Goal: Task Accomplishment & Management: Complete application form

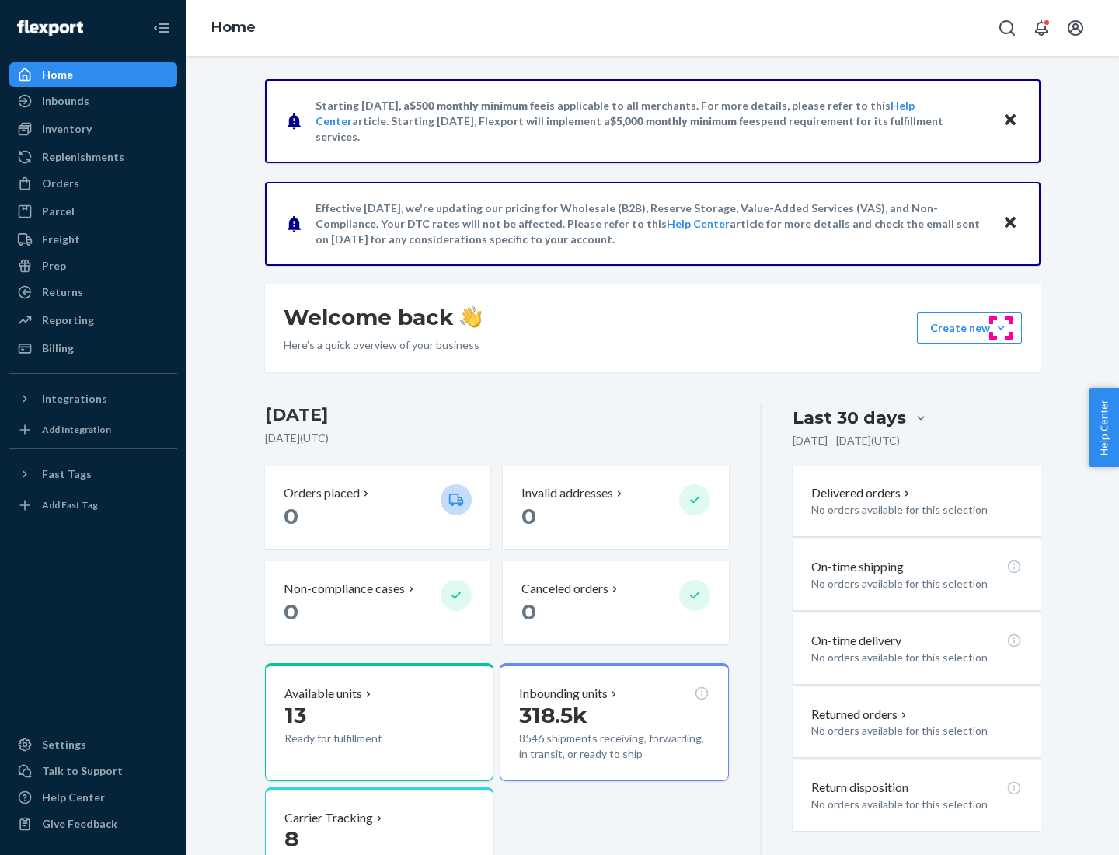
click at [1001, 328] on button "Create new Create new inbound Create new order Create new product" at bounding box center [969, 327] width 105 height 31
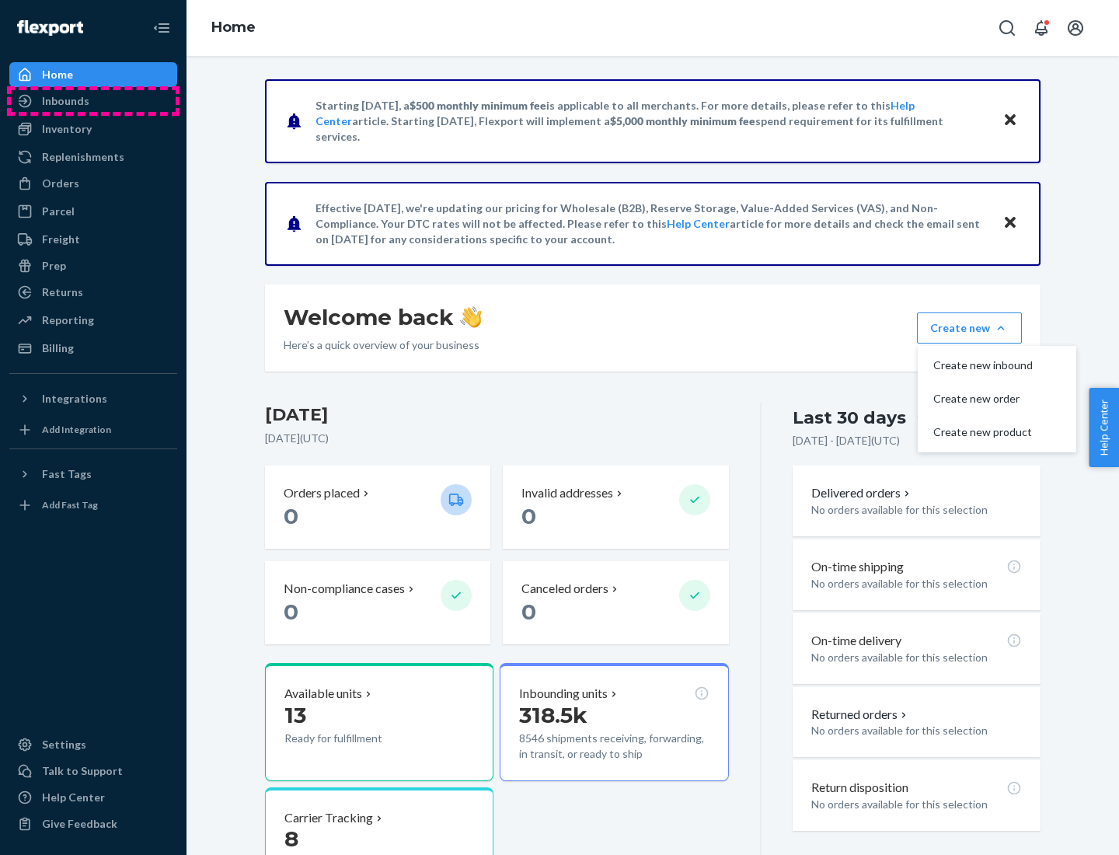
click at [93, 101] on div "Inbounds" at bounding box center [93, 101] width 165 height 22
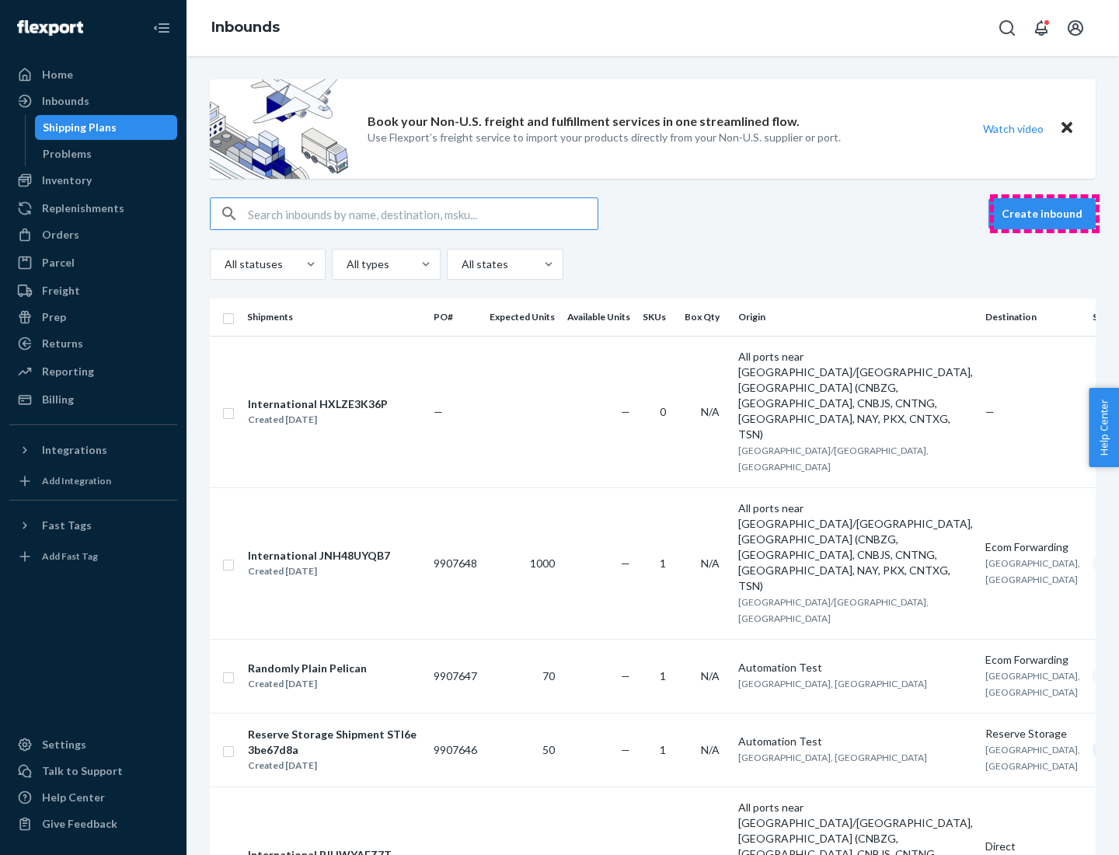
click at [1044, 214] on button "Create inbound" at bounding box center [1041, 213] width 107 height 31
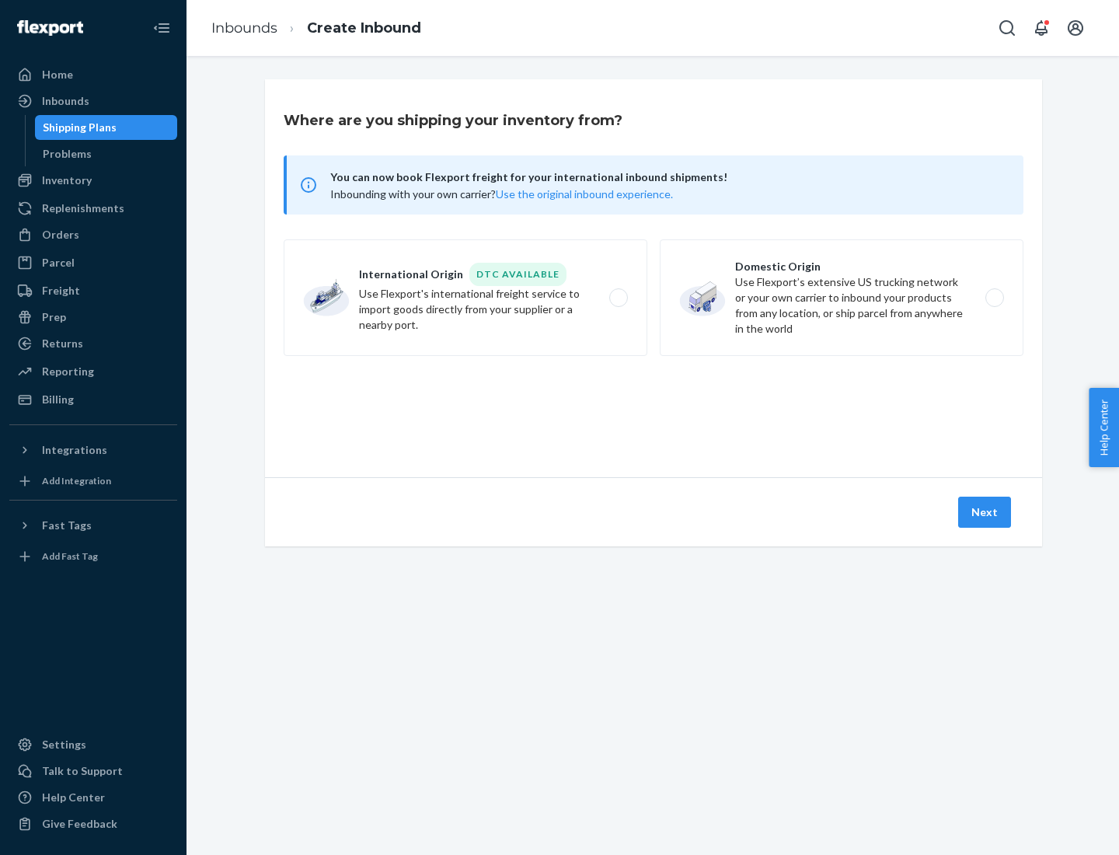
click at [841, 298] on label "Domestic Origin Use Flexport’s extensive US trucking network or your own carrie…" at bounding box center [842, 297] width 364 height 117
click at [994, 298] on input "Domestic Origin Use Flexport’s extensive US trucking network or your own carrie…" at bounding box center [999, 298] width 10 height 10
radio input "true"
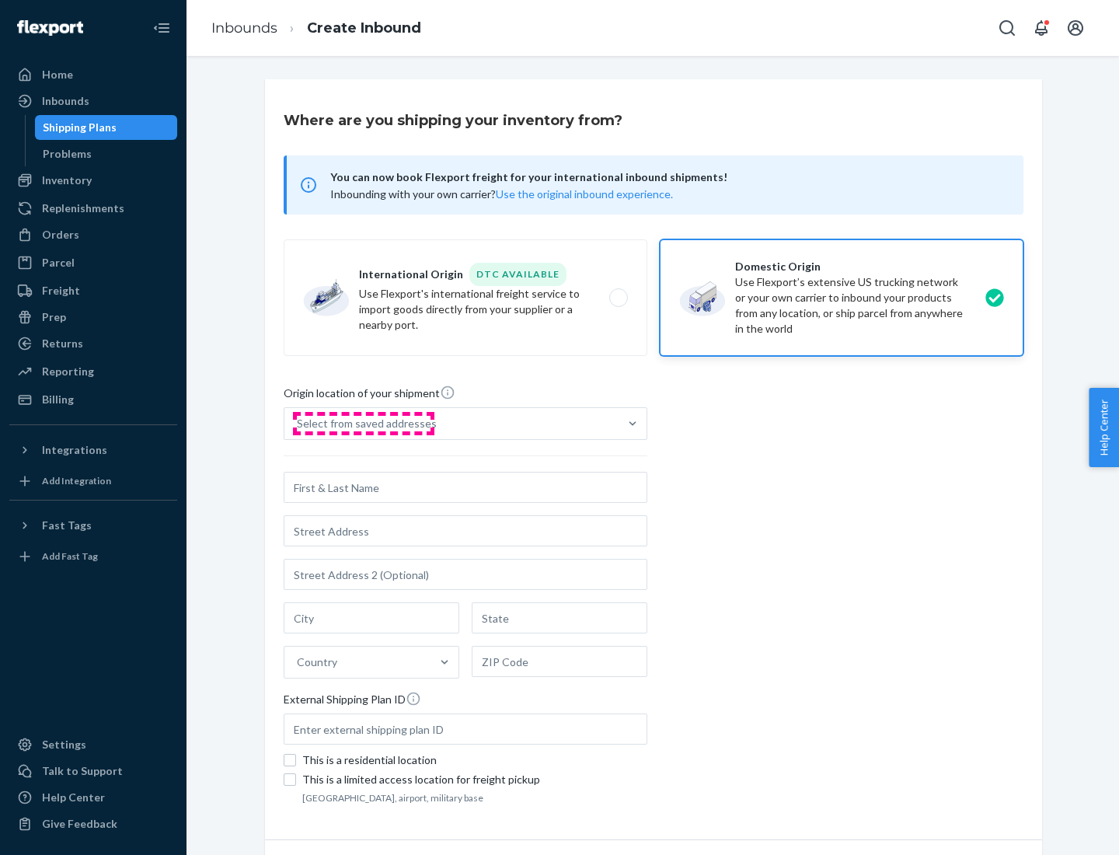
click at [363, 423] on div "Select from saved addresses" at bounding box center [367, 424] width 140 height 16
click at [298, 423] on input "Select from saved addresses" at bounding box center [298, 424] width 2 height 16
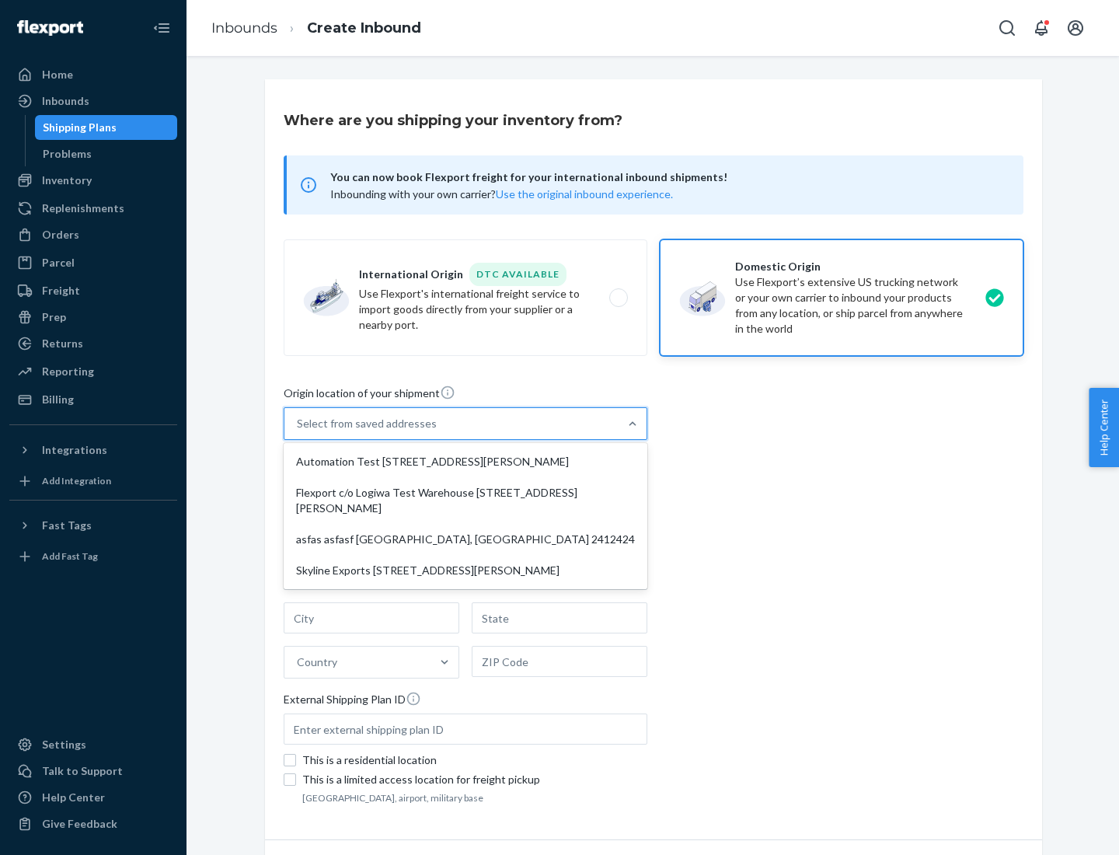
scroll to position [6, 0]
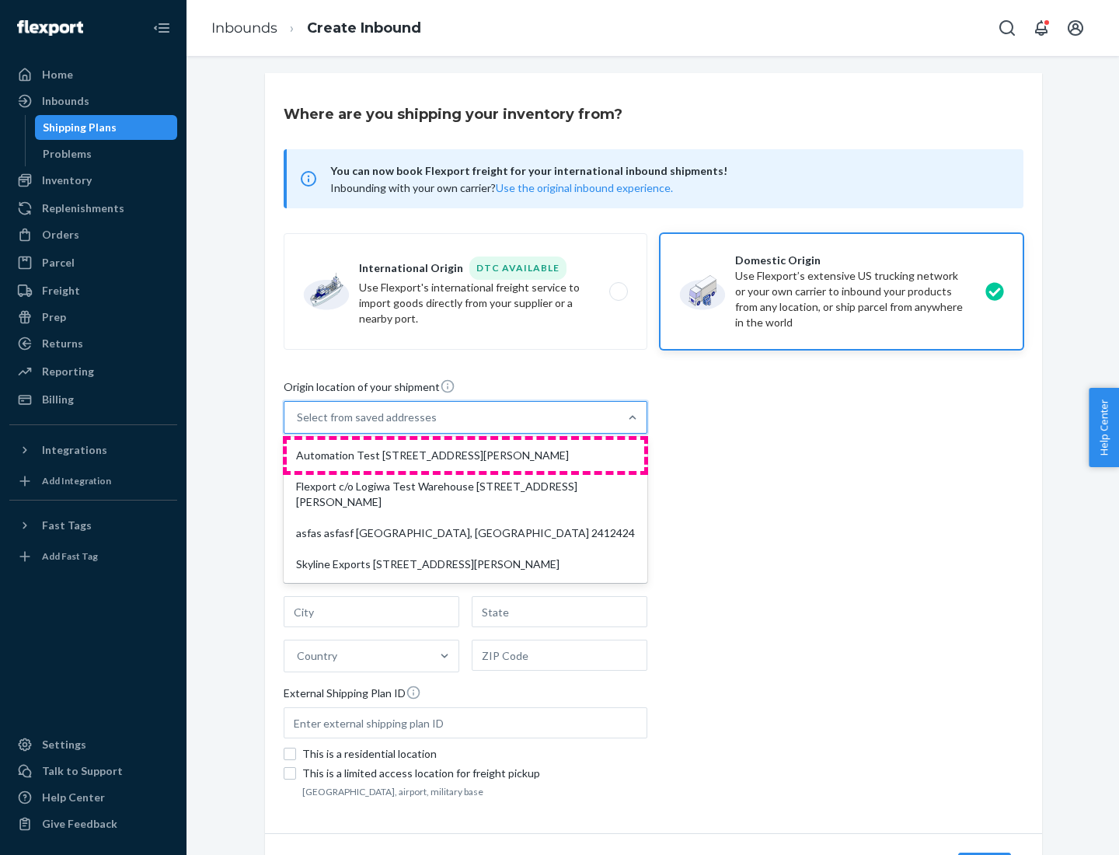
click at [465, 455] on div "Automation Test [STREET_ADDRESS][PERSON_NAME]" at bounding box center [465, 455] width 357 height 31
click at [298, 425] on input "option Automation Test [STREET_ADDRESS][PERSON_NAME] focused, 1 of 4. 4 results…" at bounding box center [298, 417] width 2 height 16
type input "Automation Test"
type input "9th Floor"
type input "[GEOGRAPHIC_DATA]"
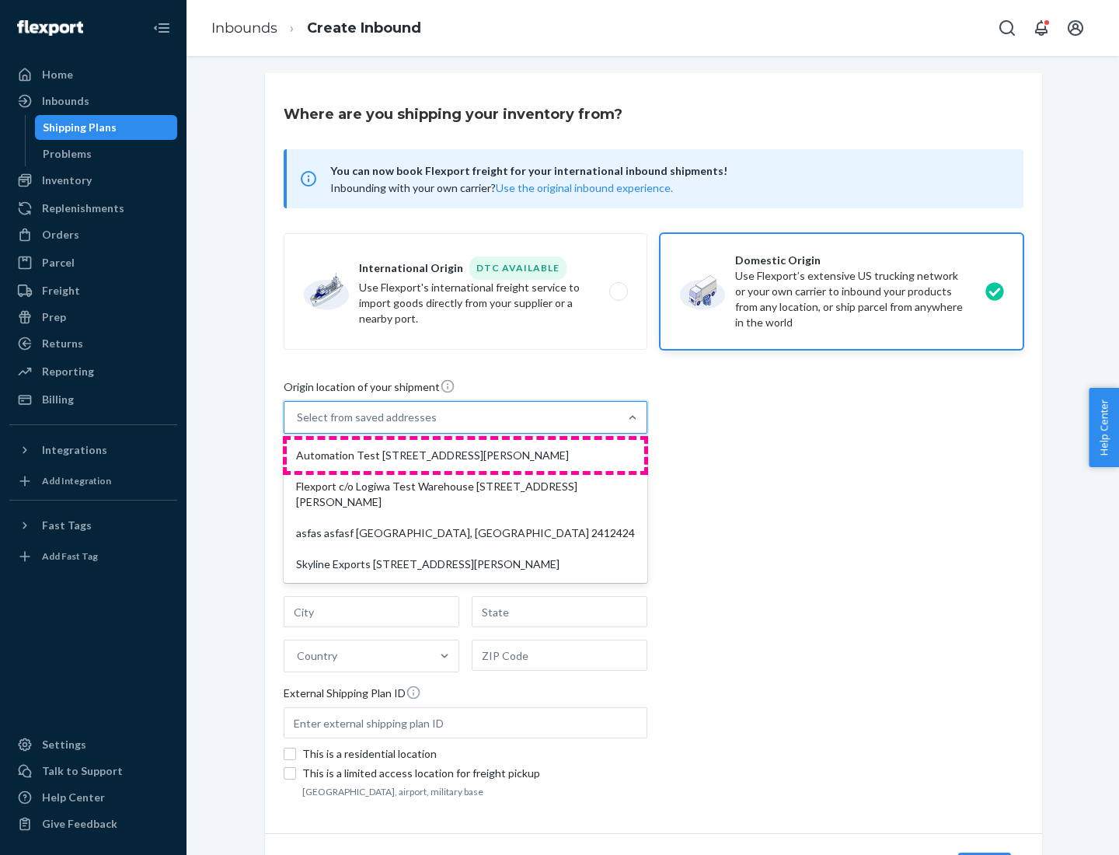
type input "CA"
type input "94104"
type input "[STREET_ADDRESS][PERSON_NAME]"
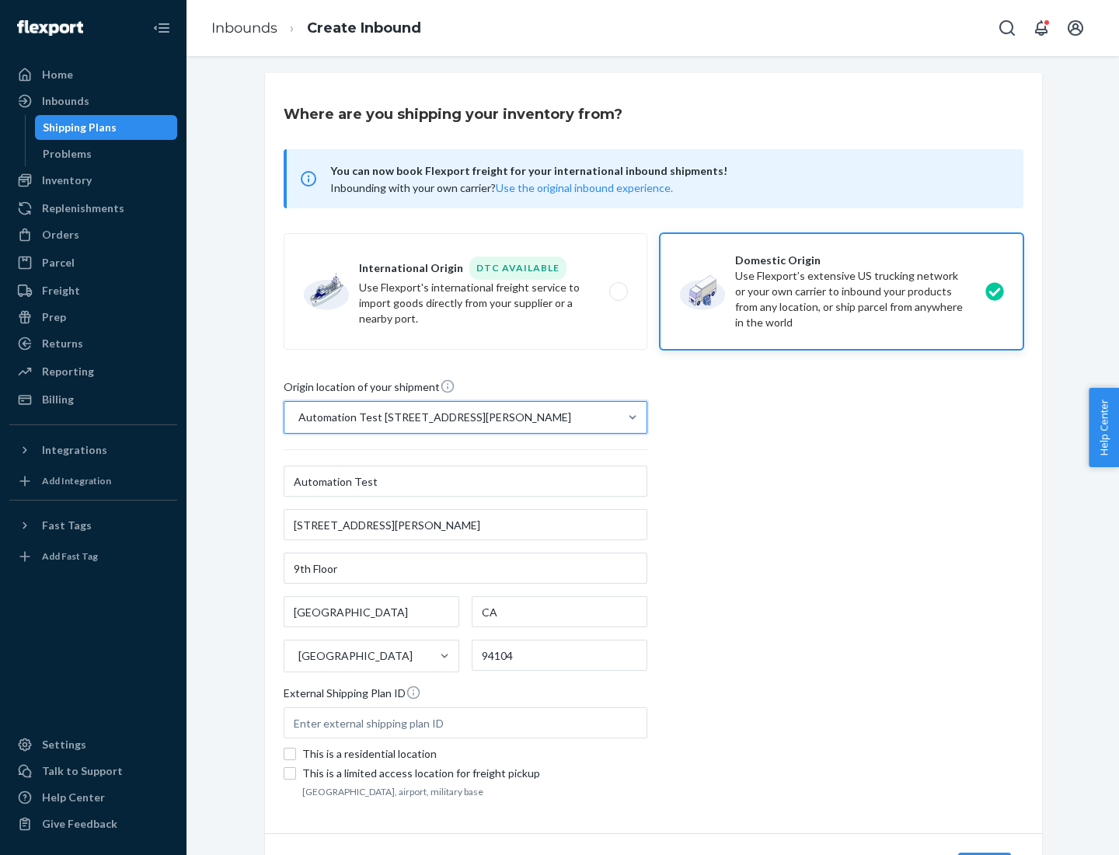
scroll to position [91, 0]
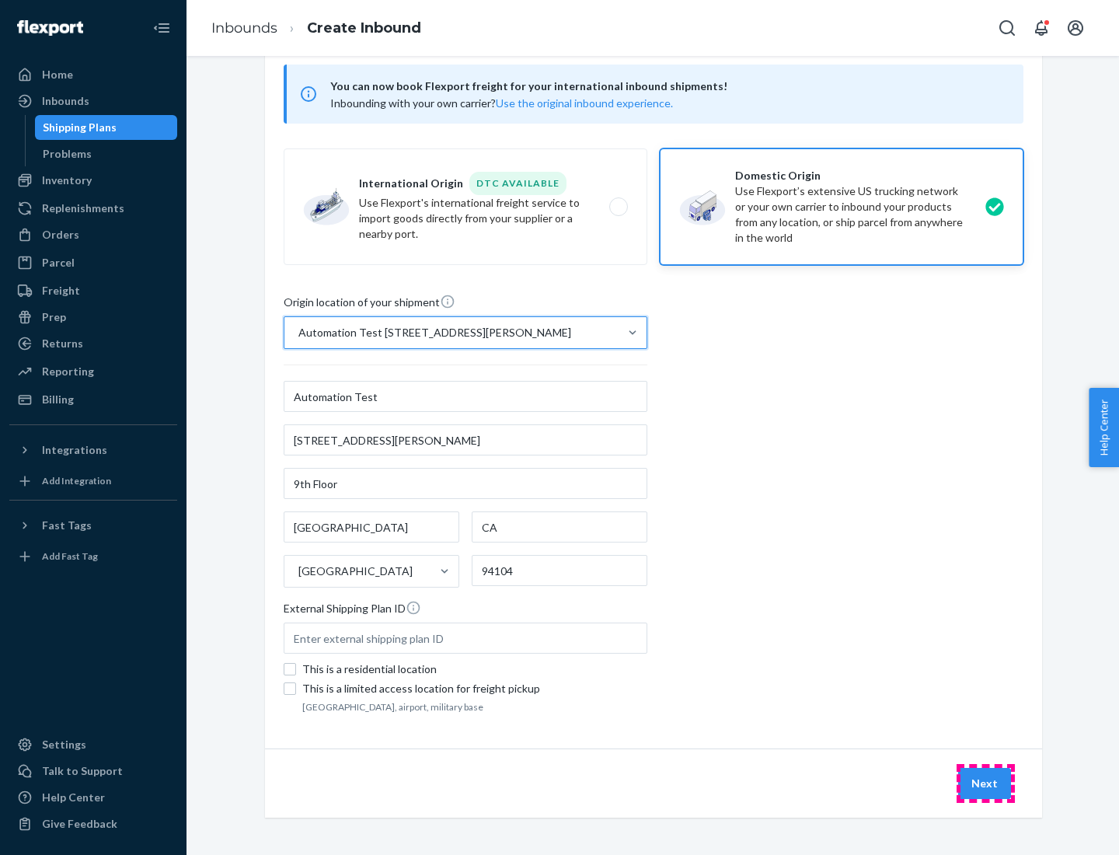
click at [985, 783] on button "Next" at bounding box center [984, 783] width 53 height 31
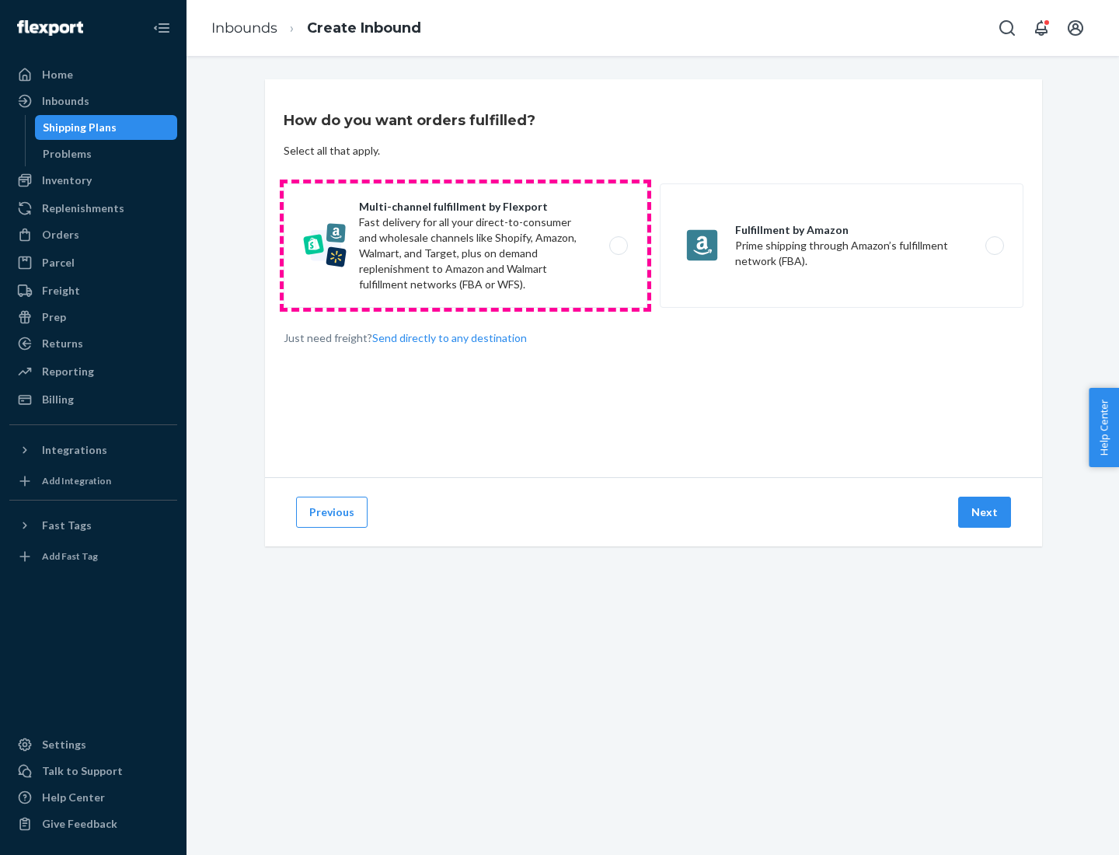
click at [465, 246] on label "Multi-channel fulfillment by Flexport Fast delivery for all your direct-to-cons…" at bounding box center [466, 245] width 364 height 124
click at [618, 246] on input "Multi-channel fulfillment by Flexport Fast delivery for all your direct-to-cons…" at bounding box center [623, 246] width 10 height 10
radio input "true"
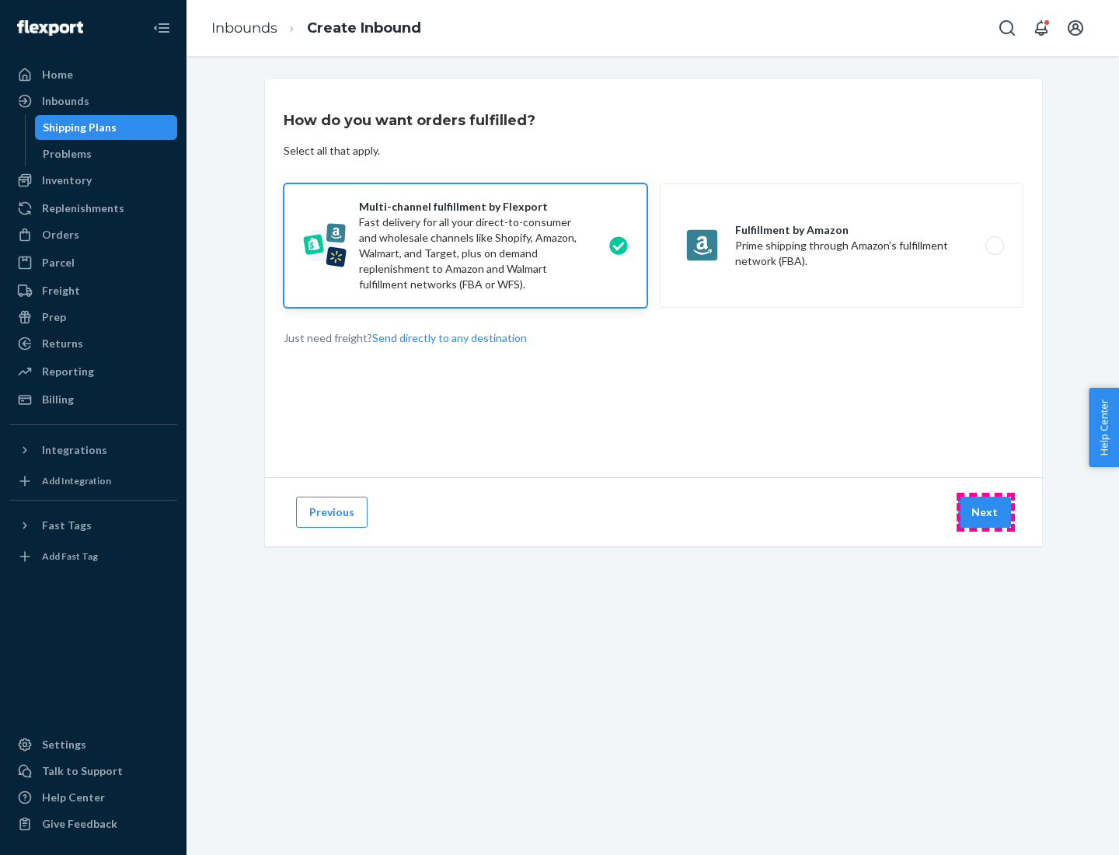
click at [985, 512] on button "Next" at bounding box center [984, 511] width 53 height 31
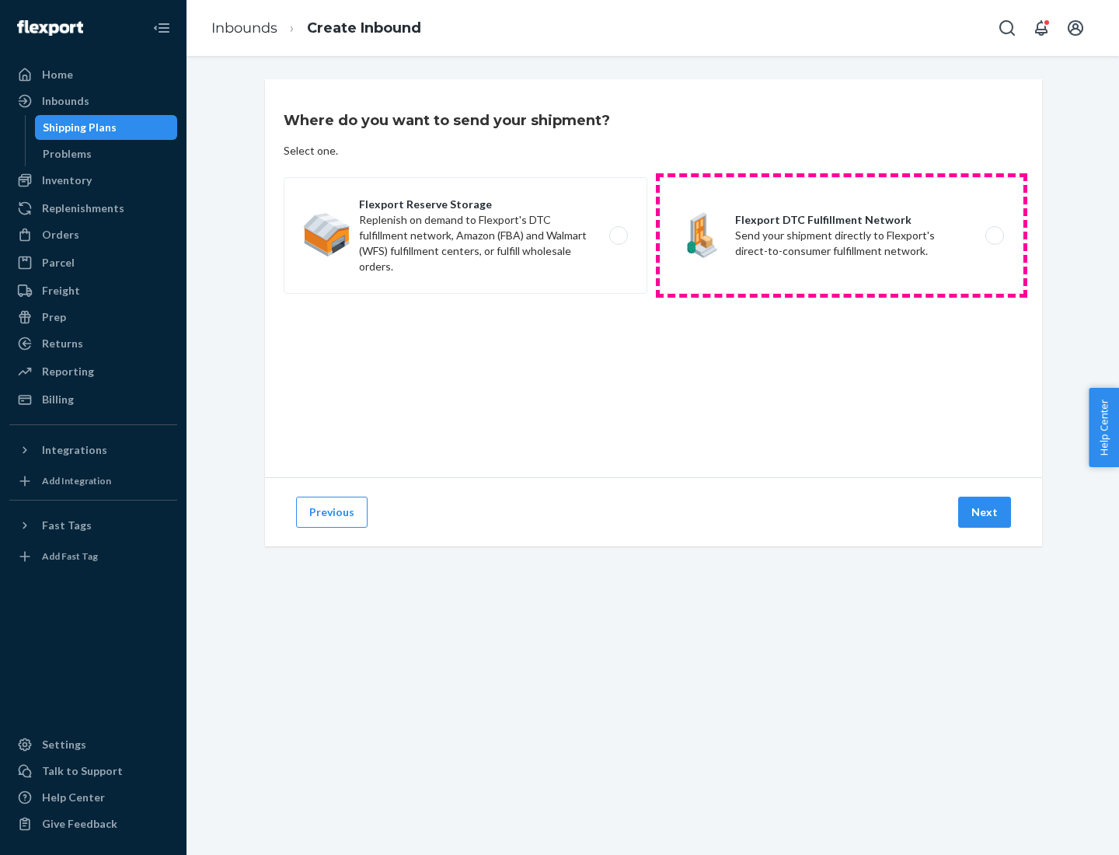
click at [841, 235] on label "Flexport DTC Fulfillment Network Send your shipment directly to Flexport's dire…" at bounding box center [842, 235] width 364 height 117
click at [994, 235] on input "Flexport DTC Fulfillment Network Send your shipment directly to Flexport's dire…" at bounding box center [999, 236] width 10 height 10
radio input "true"
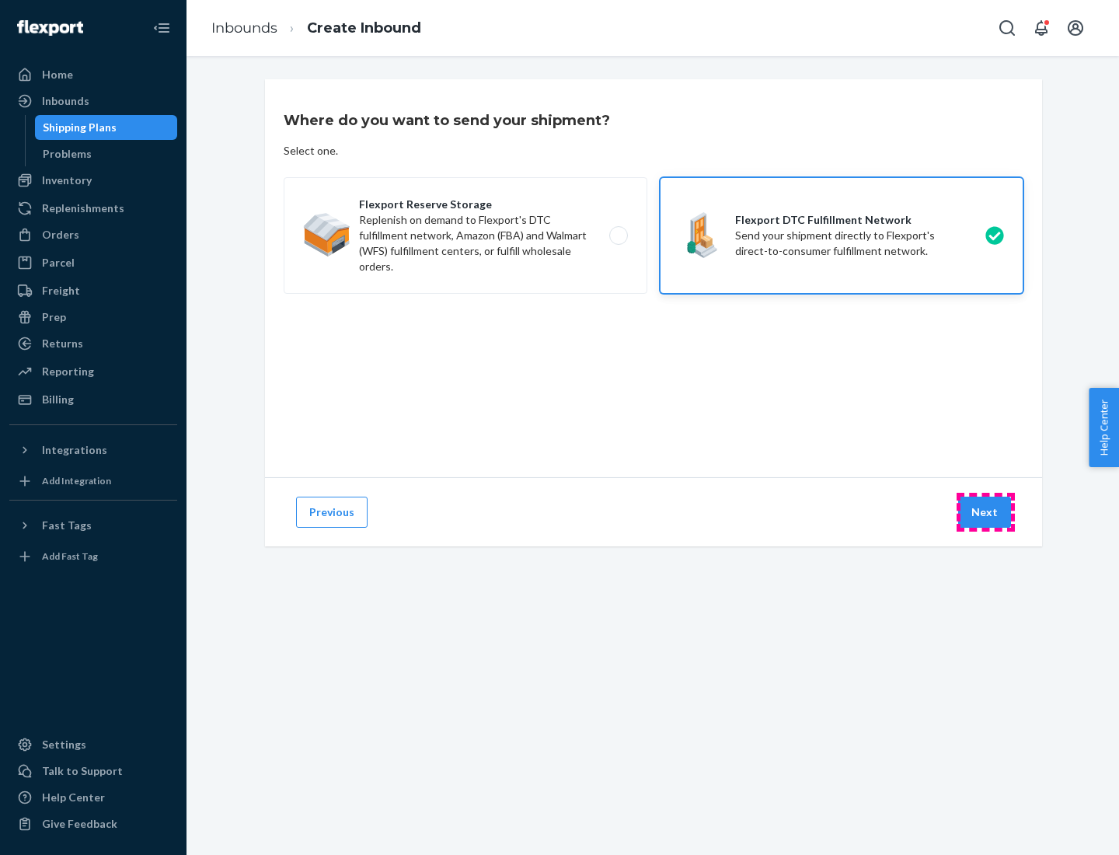
click at [985, 512] on button "Next" at bounding box center [984, 511] width 53 height 31
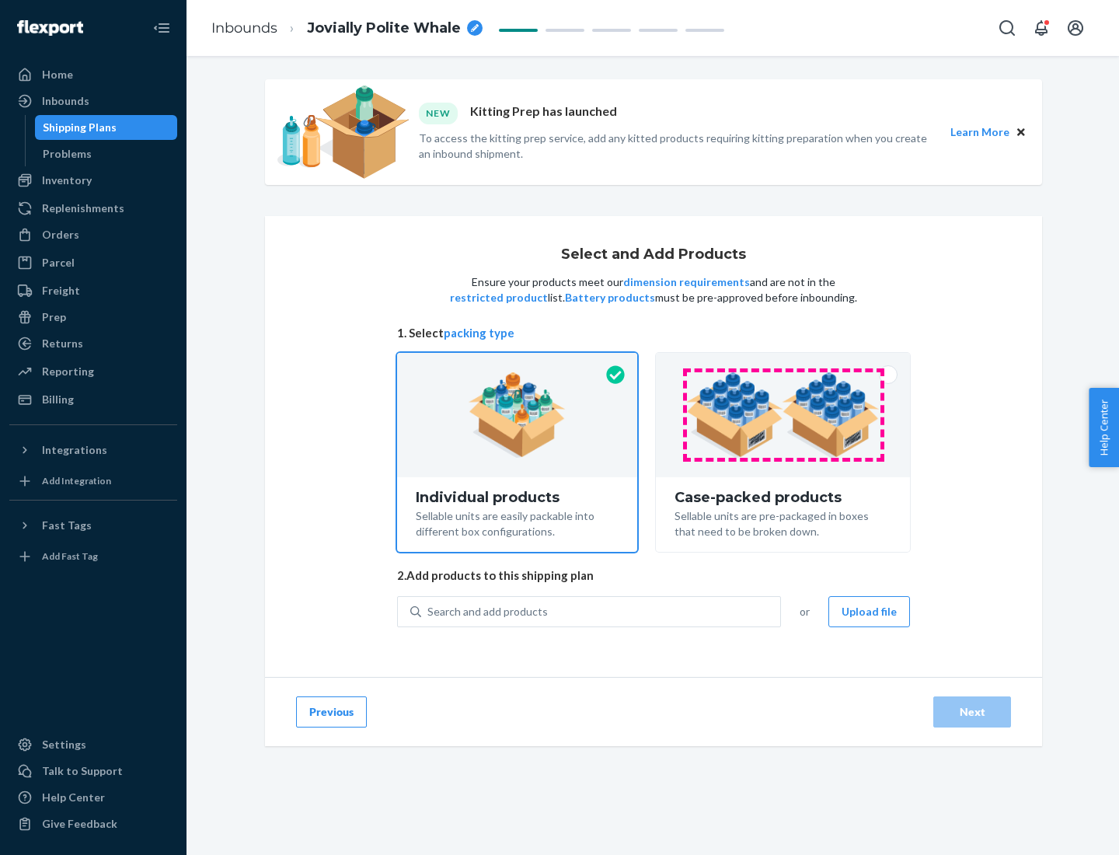
click at [783, 415] on img at bounding box center [782, 414] width 193 height 85
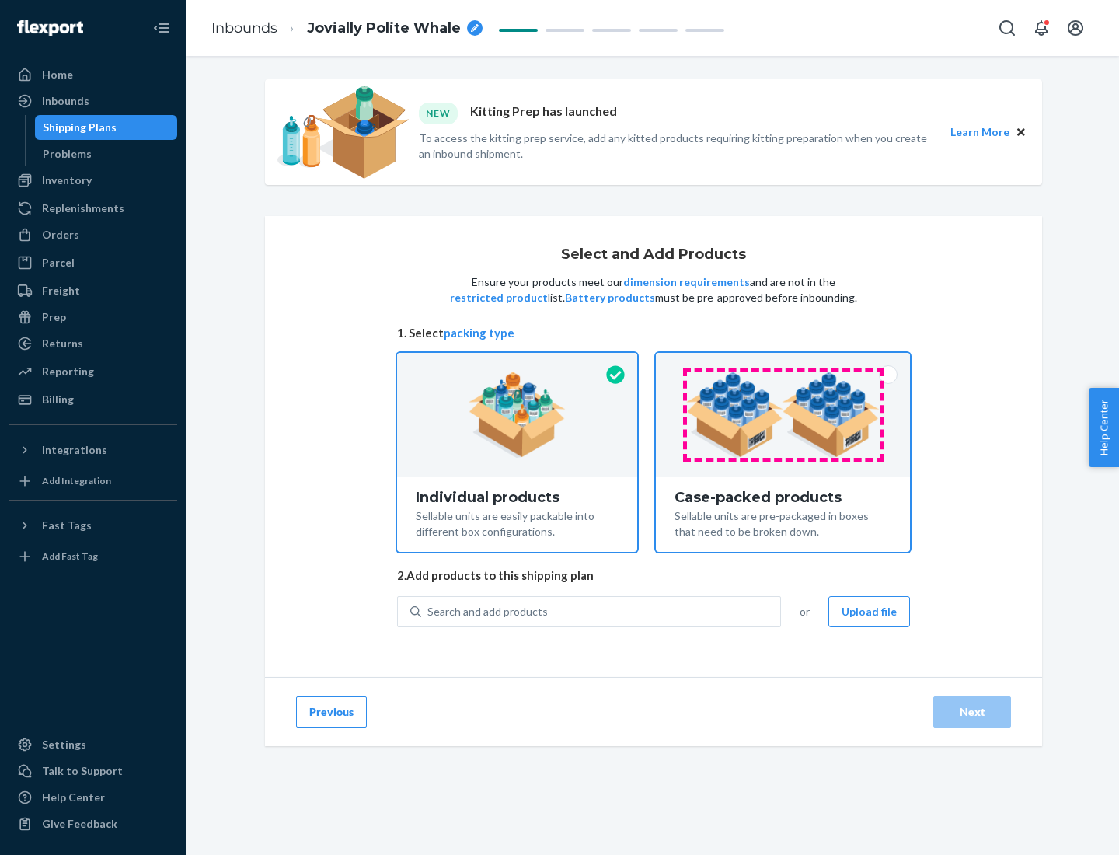
click at [783, 363] on input "Case-packed products Sellable units are pre-packaged in boxes that need to be b…" at bounding box center [783, 358] width 10 height 10
radio input "true"
radio input "false"
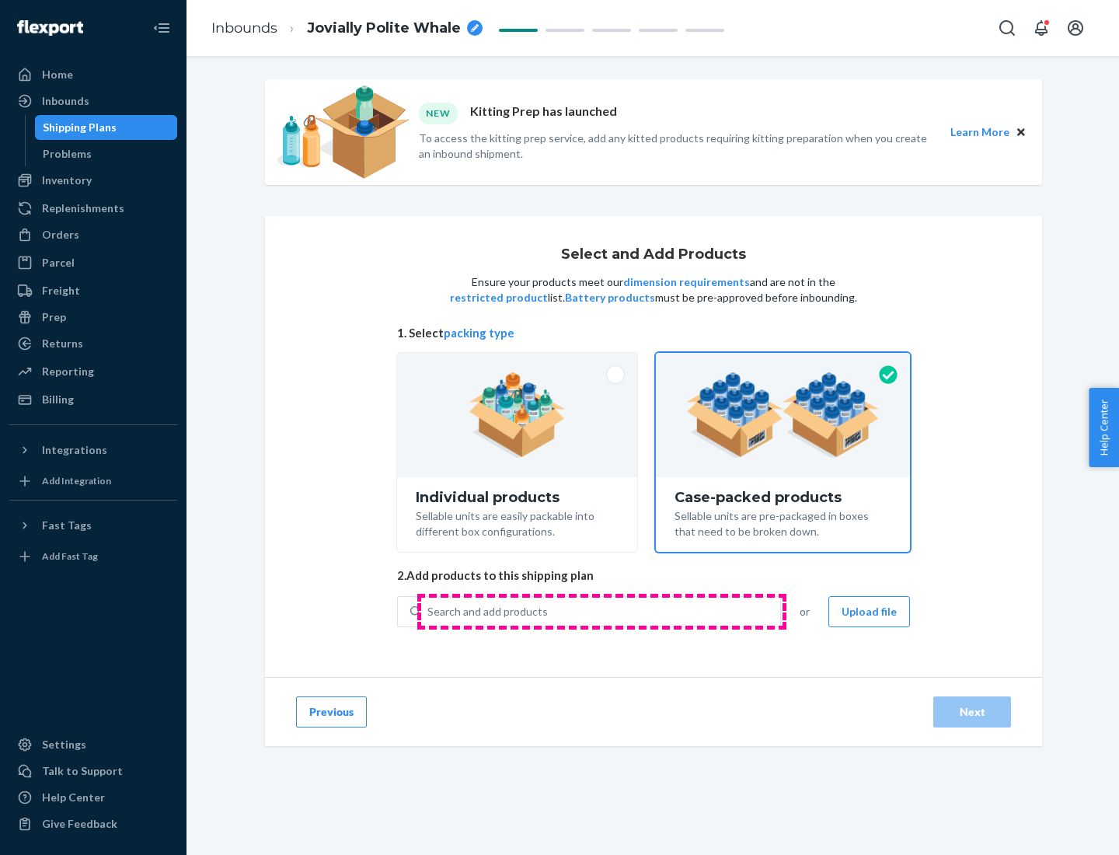
click at [601, 611] on div "Search and add products" at bounding box center [600, 611] width 359 height 28
click at [429, 611] on input "Search and add products" at bounding box center [428, 612] width 2 height 16
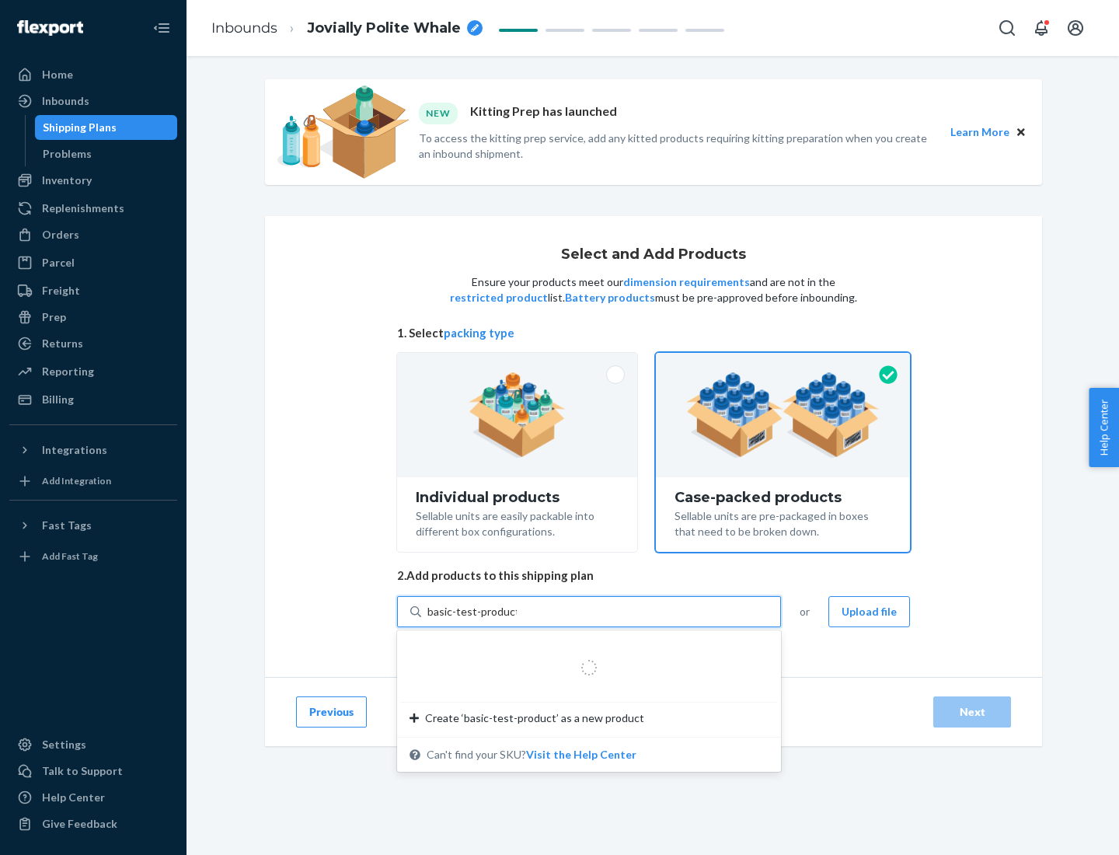
type input "basic-test-product-1"
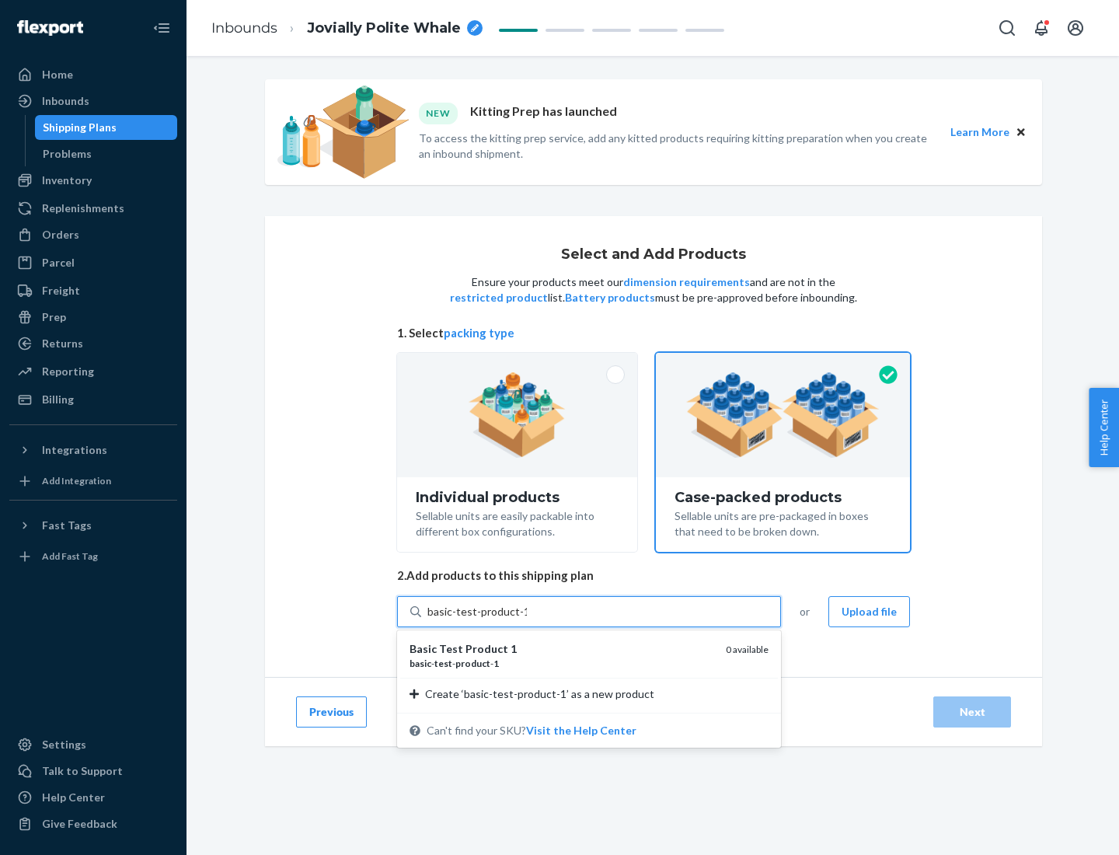
click at [562, 663] on div "basic - test - product - 1" at bounding box center [561, 663] width 304 height 13
click at [527, 619] on input "basic-test-product-1" at bounding box center [476, 612] width 99 height 16
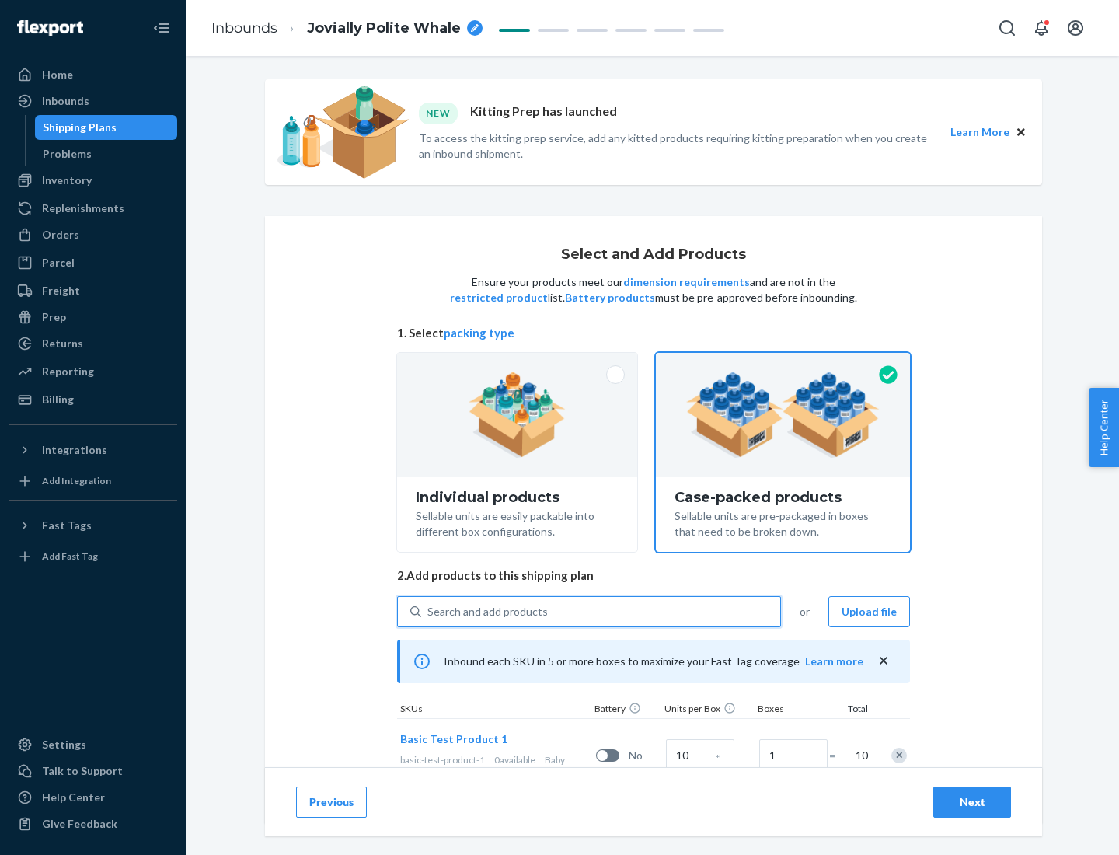
scroll to position [56, 0]
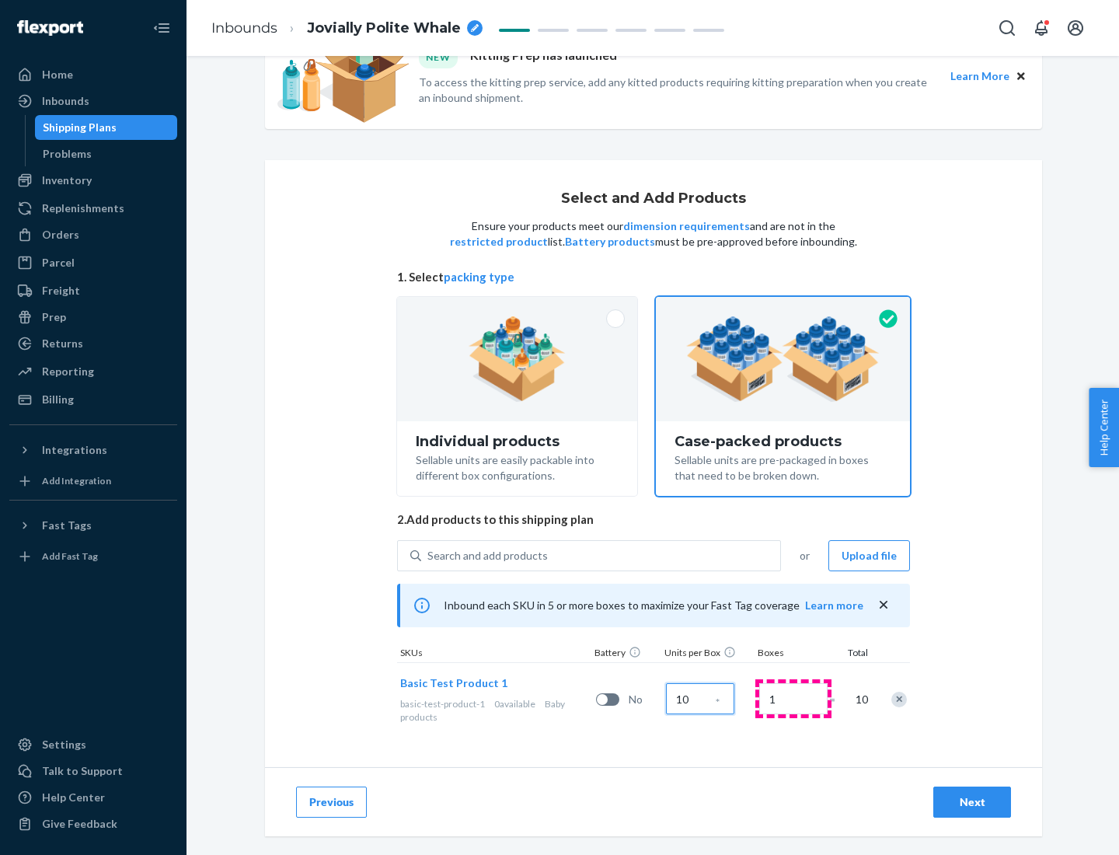
type input "10"
type input "7"
click at [972, 802] on div "Next" at bounding box center [971, 802] width 51 height 16
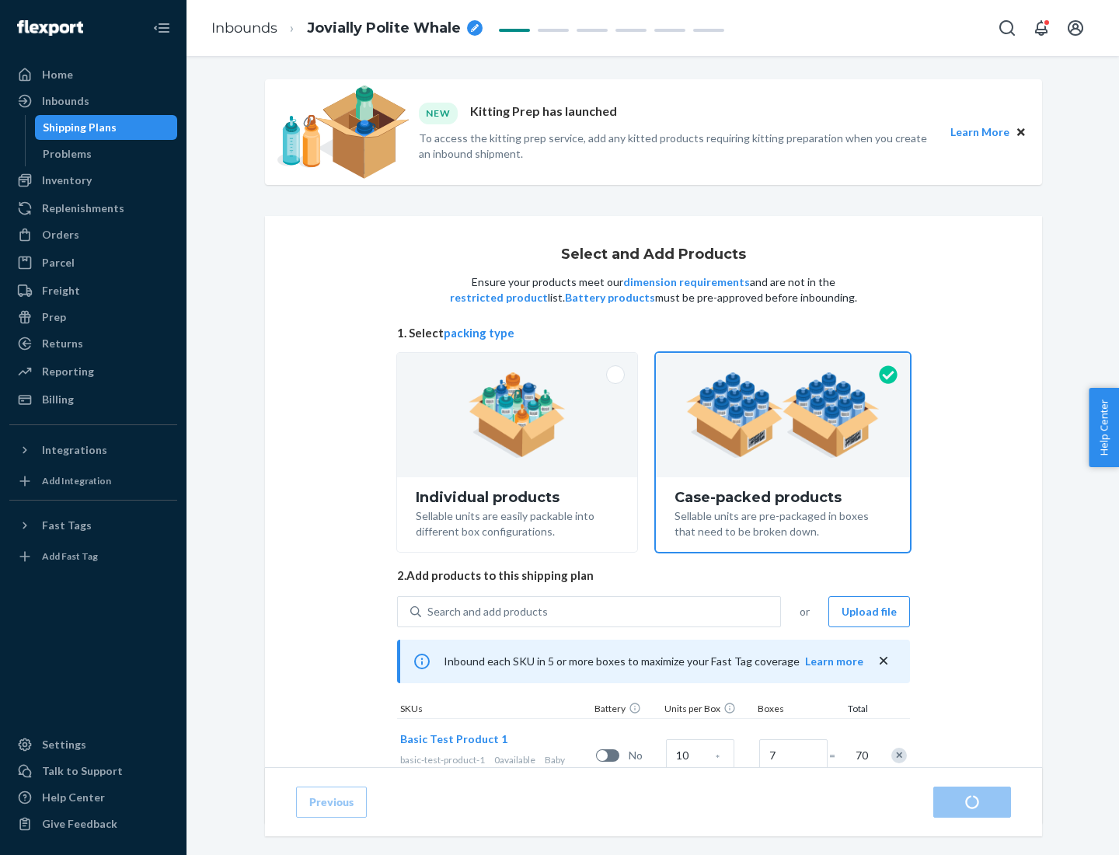
radio input "true"
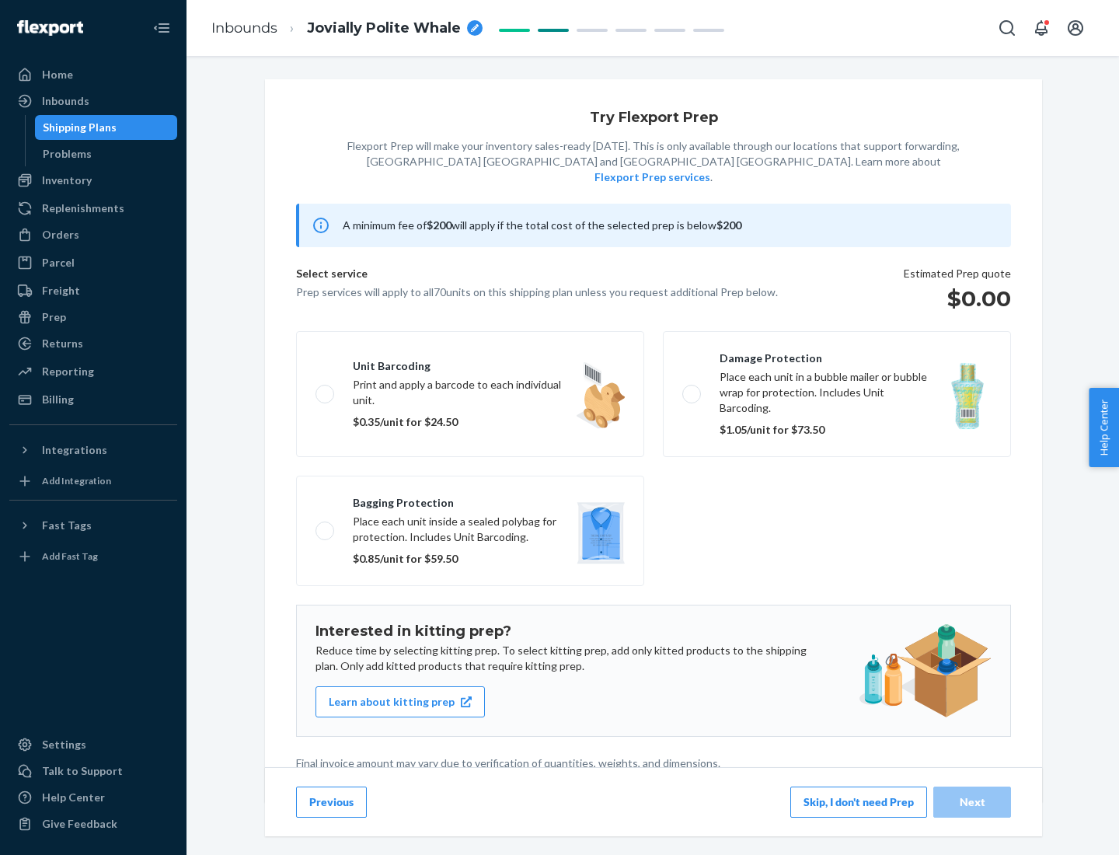
scroll to position [4, 0]
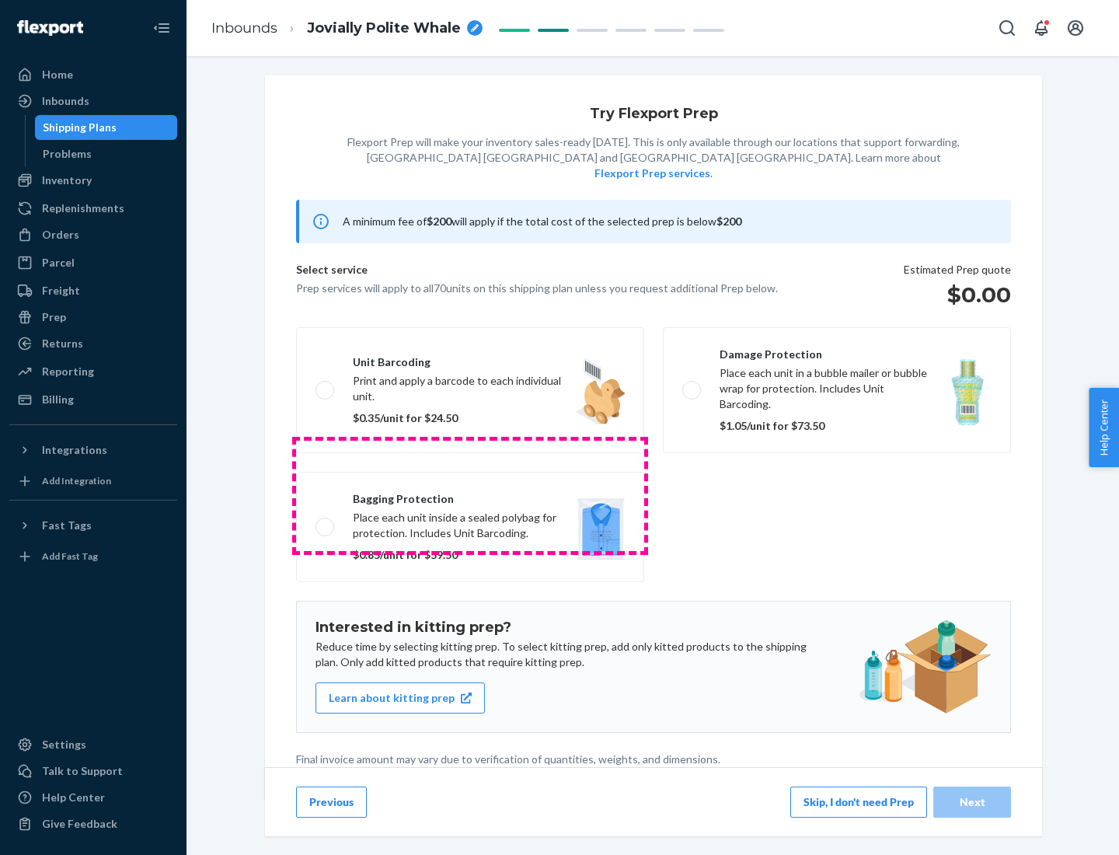
click at [470, 495] on label "Bagging protection Place each unit inside a sealed polybag for protection. Incl…" at bounding box center [470, 527] width 348 height 110
click at [326, 521] on input "Bagging protection Place each unit inside a sealed polybag for protection. Incl…" at bounding box center [320, 526] width 10 height 10
checkbox input "true"
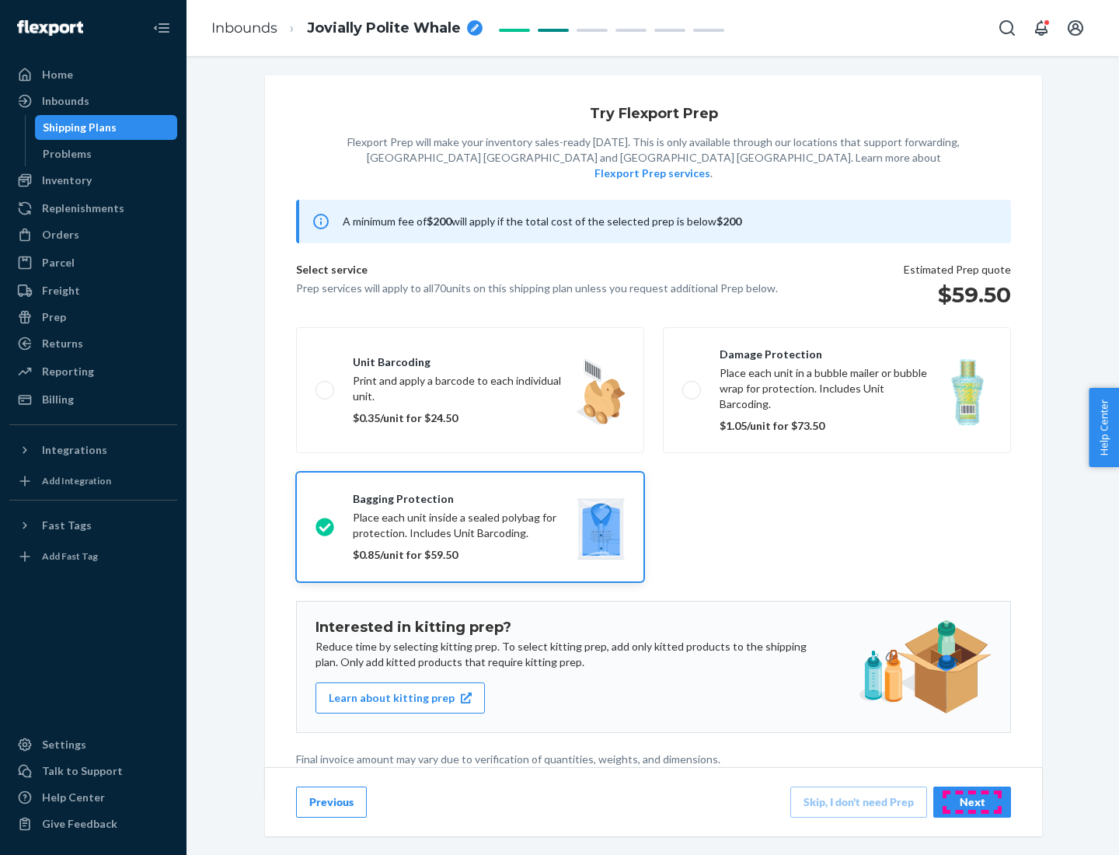
click at [972, 801] on div "Next" at bounding box center [971, 802] width 51 height 16
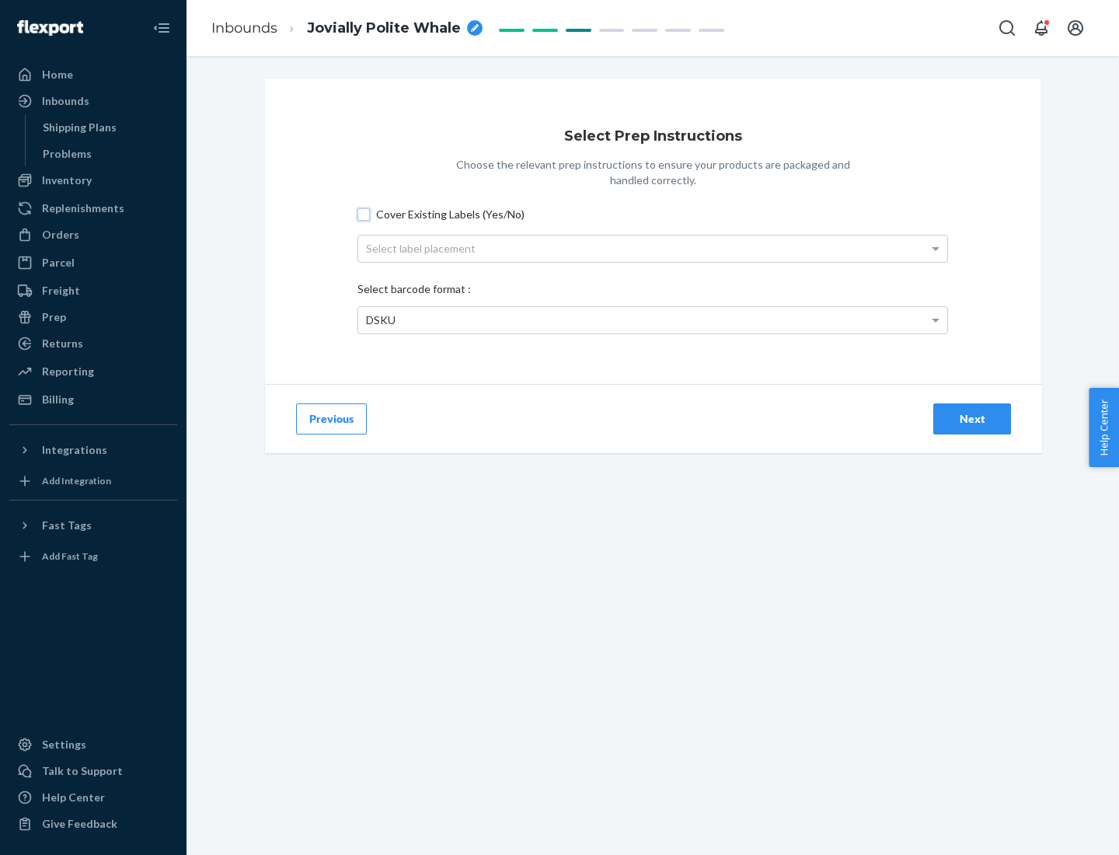
click at [364, 214] on input "Cover Existing Labels (Yes/No)" at bounding box center [363, 214] width 12 height 12
checkbox input "true"
click at [653, 248] on div "Select label placement" at bounding box center [652, 248] width 589 height 26
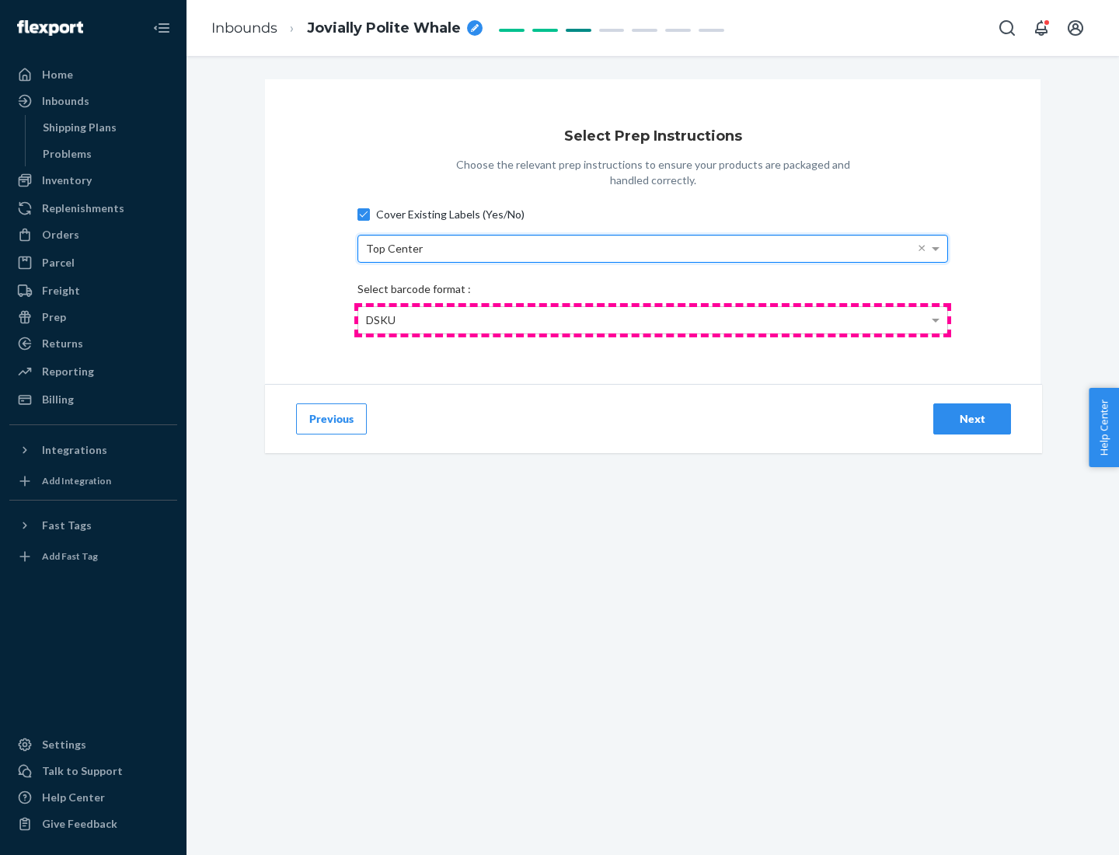
click at [653, 319] on div "DSKU" at bounding box center [652, 320] width 589 height 26
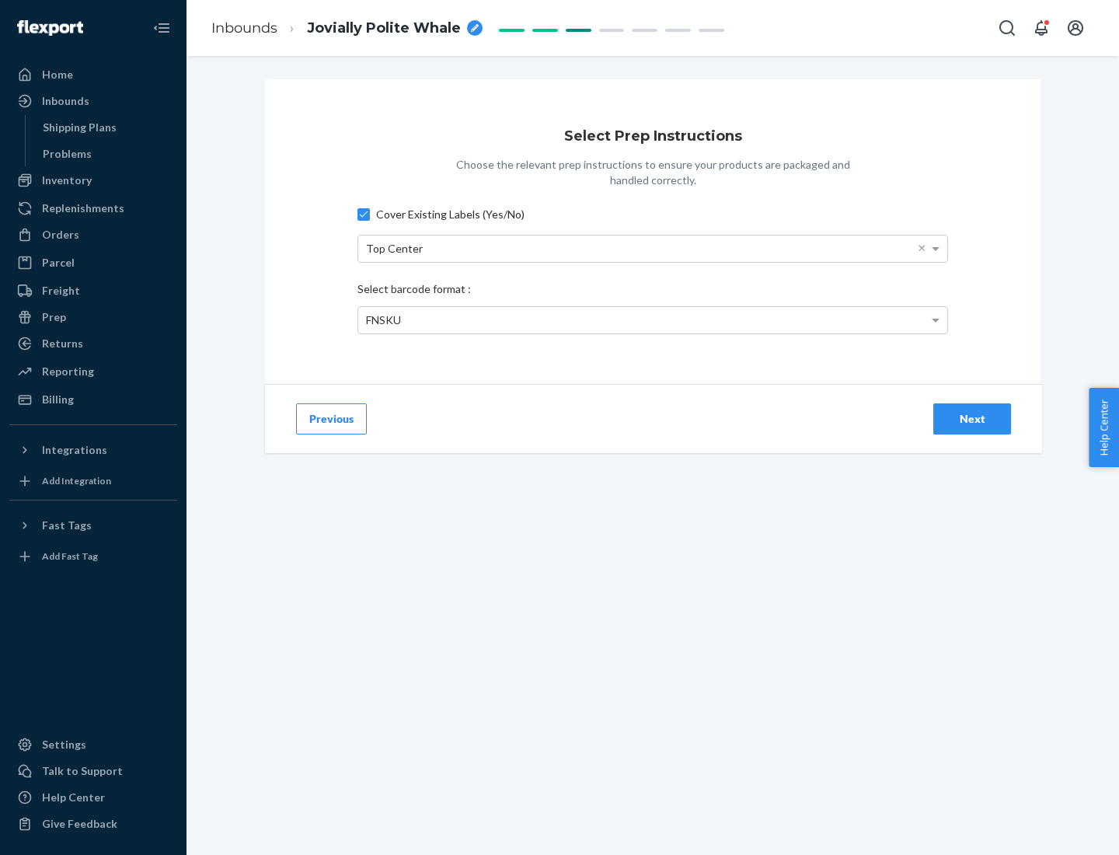
click at [972, 418] on div "Next" at bounding box center [971, 419] width 51 height 16
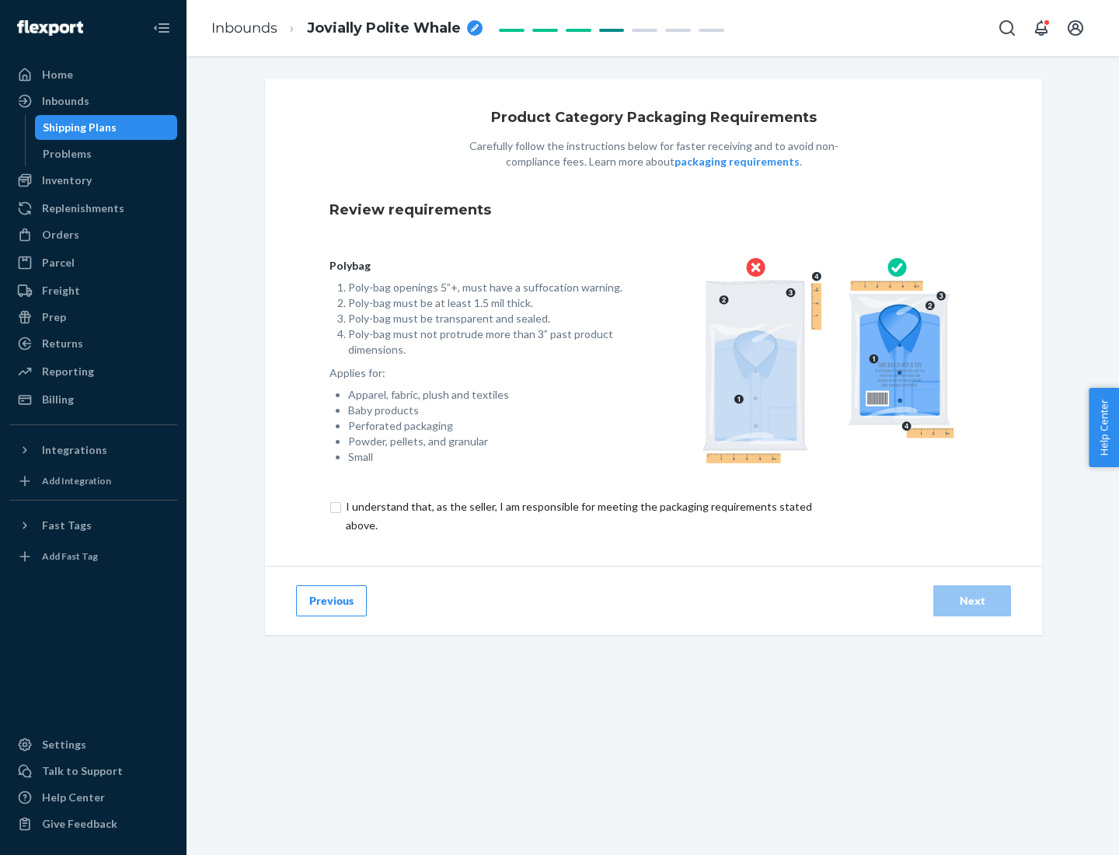
click at [577, 515] on input "checkbox" at bounding box center [587, 515] width 517 height 37
checkbox input "true"
click at [972, 600] on div "Next" at bounding box center [971, 601] width 51 height 16
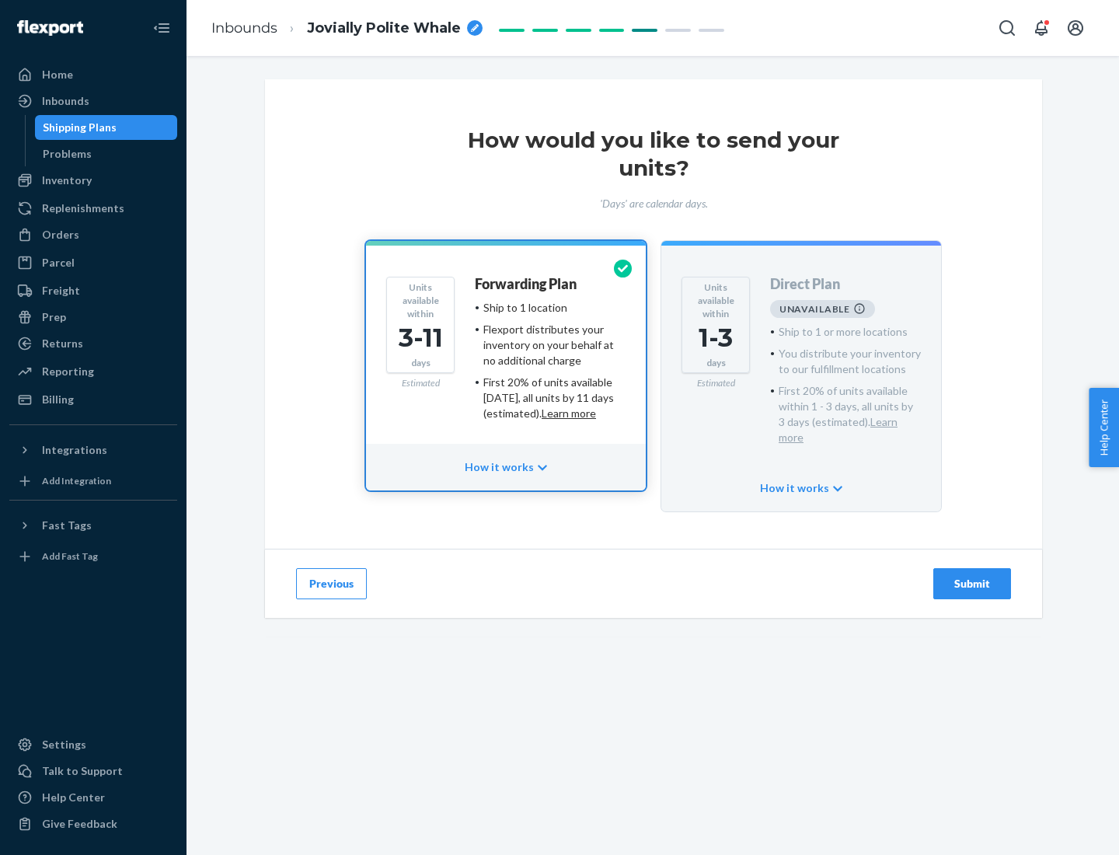
click at [527, 284] on h4 "Forwarding Plan" at bounding box center [526, 285] width 102 height 16
click at [972, 576] on div "Submit" at bounding box center [971, 584] width 51 height 16
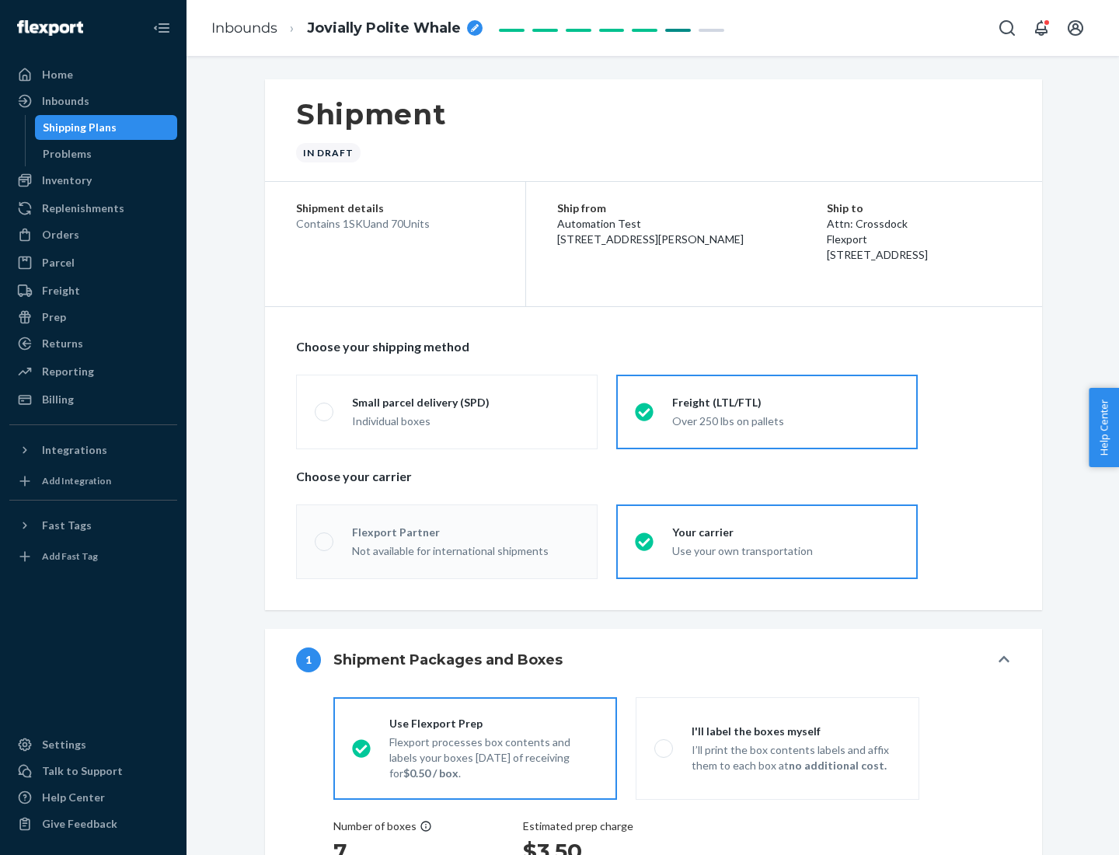
radio input "true"
radio input "false"
radio input "true"
radio input "false"
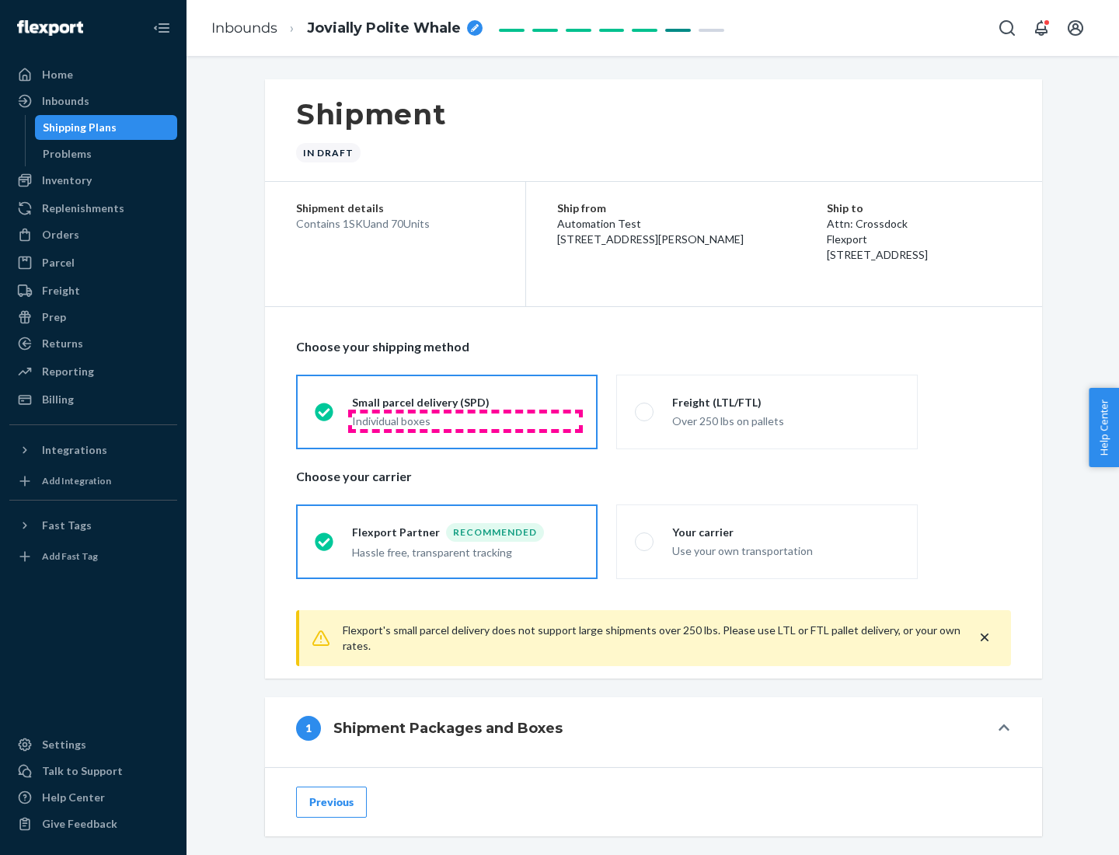
click at [465, 420] on div "Individual boxes" at bounding box center [465, 421] width 227 height 16
click at [325, 416] on input "Small parcel delivery (SPD) Individual boxes" at bounding box center [320, 411] width 10 height 10
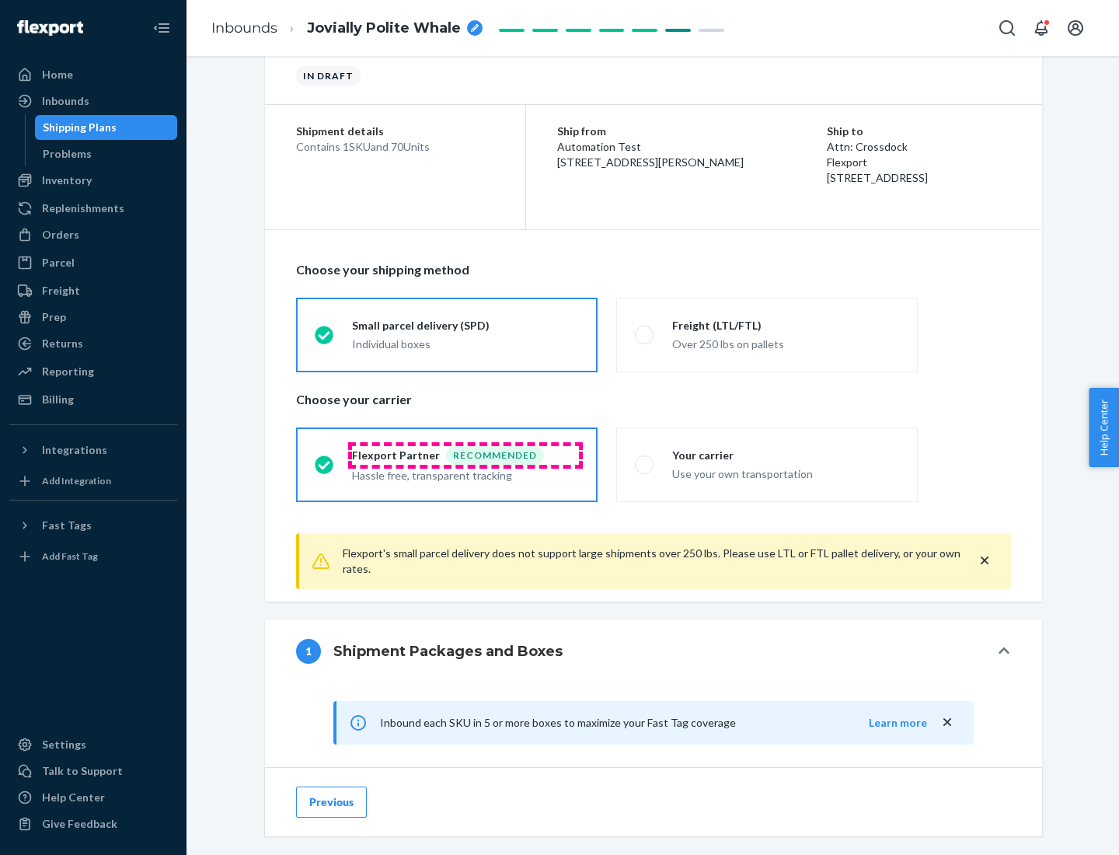
click at [465, 455] on div "Recommended" at bounding box center [495, 455] width 98 height 19
click at [325, 459] on input "Flexport Partner Recommended Hassle free, transparent tracking" at bounding box center [320, 464] width 10 height 10
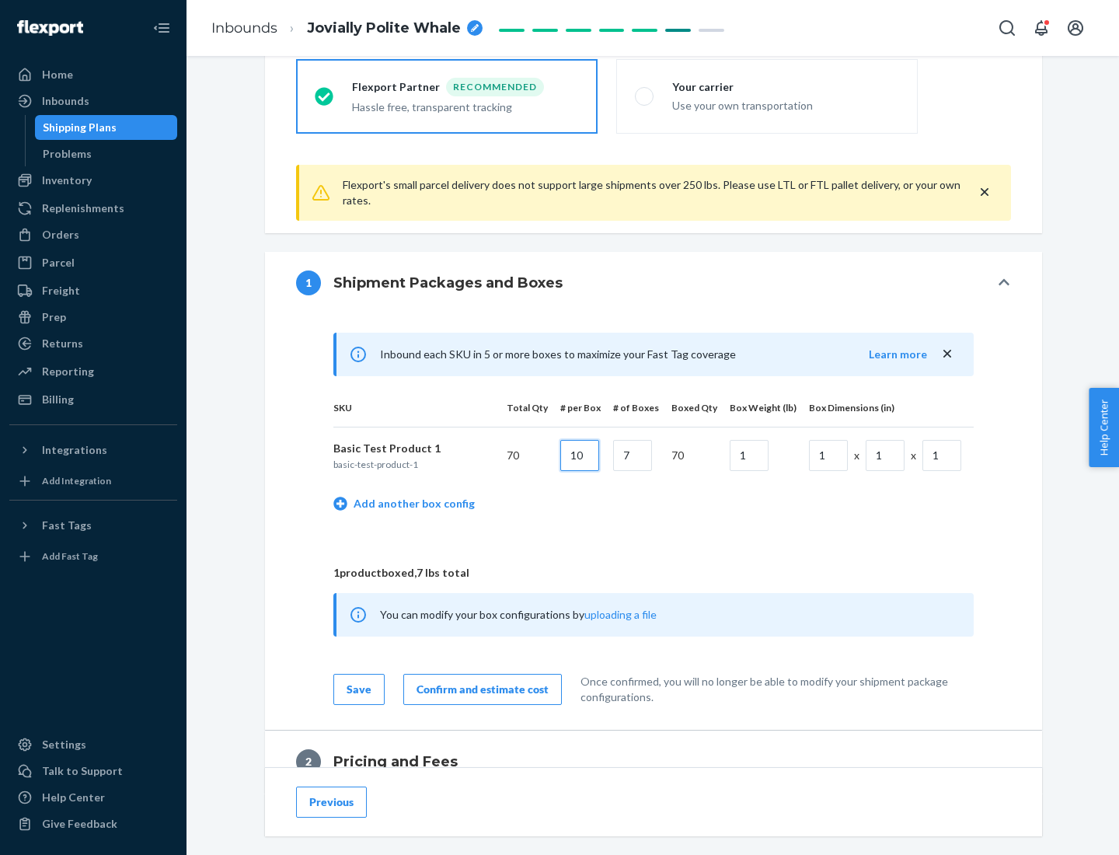
type input "10"
type input "7"
type input "1"
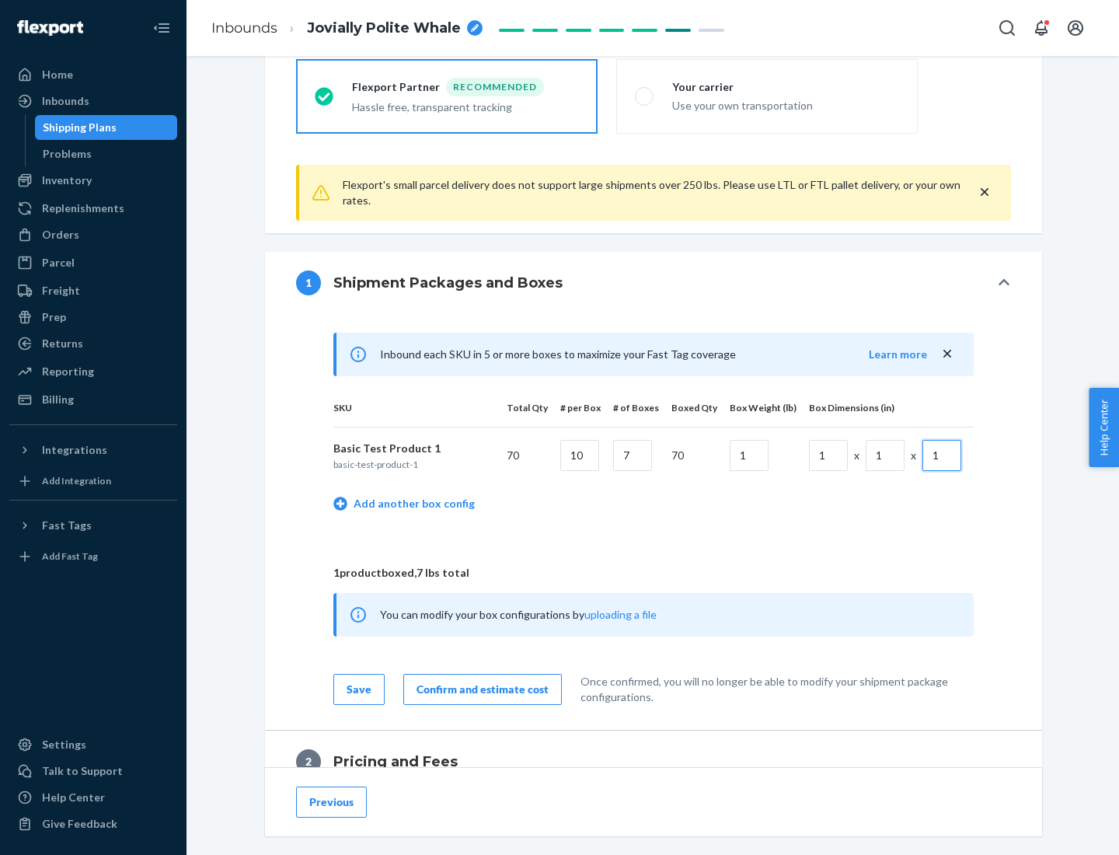
scroll to position [679, 0]
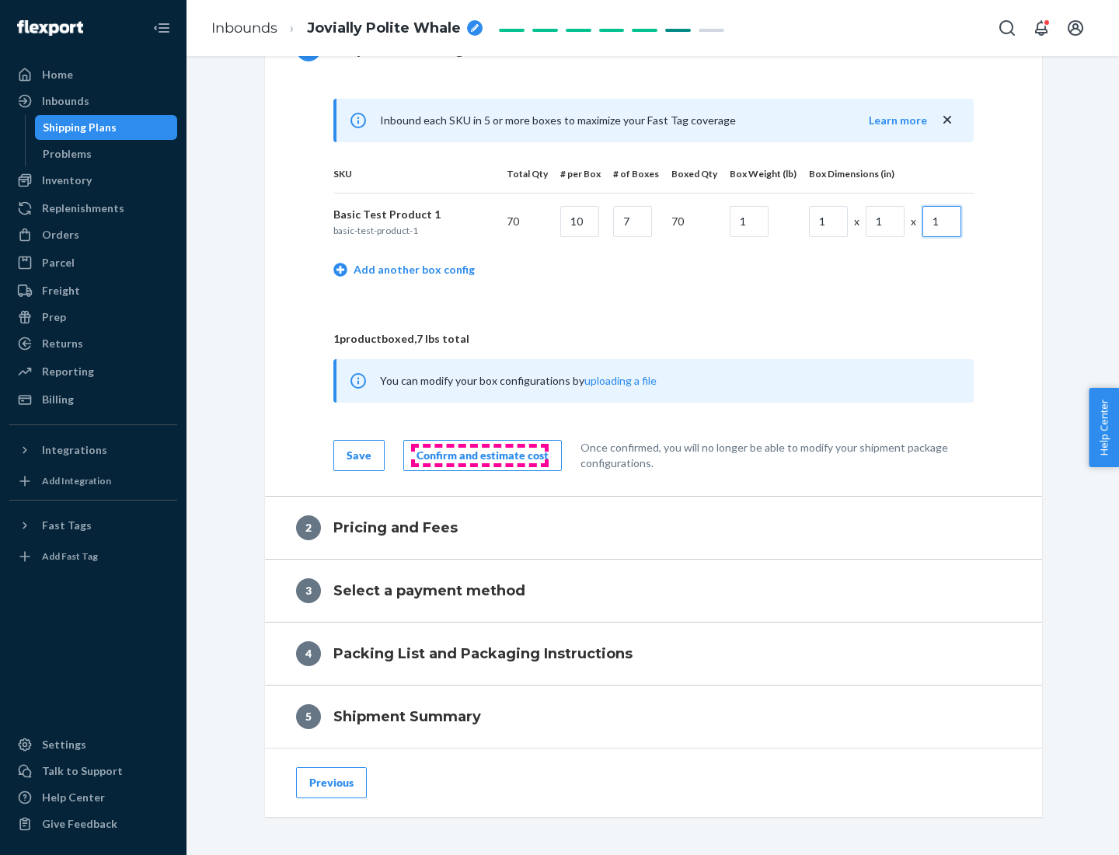
type input "1"
click at [479, 455] on div "Confirm and estimate cost" at bounding box center [482, 456] width 132 height 16
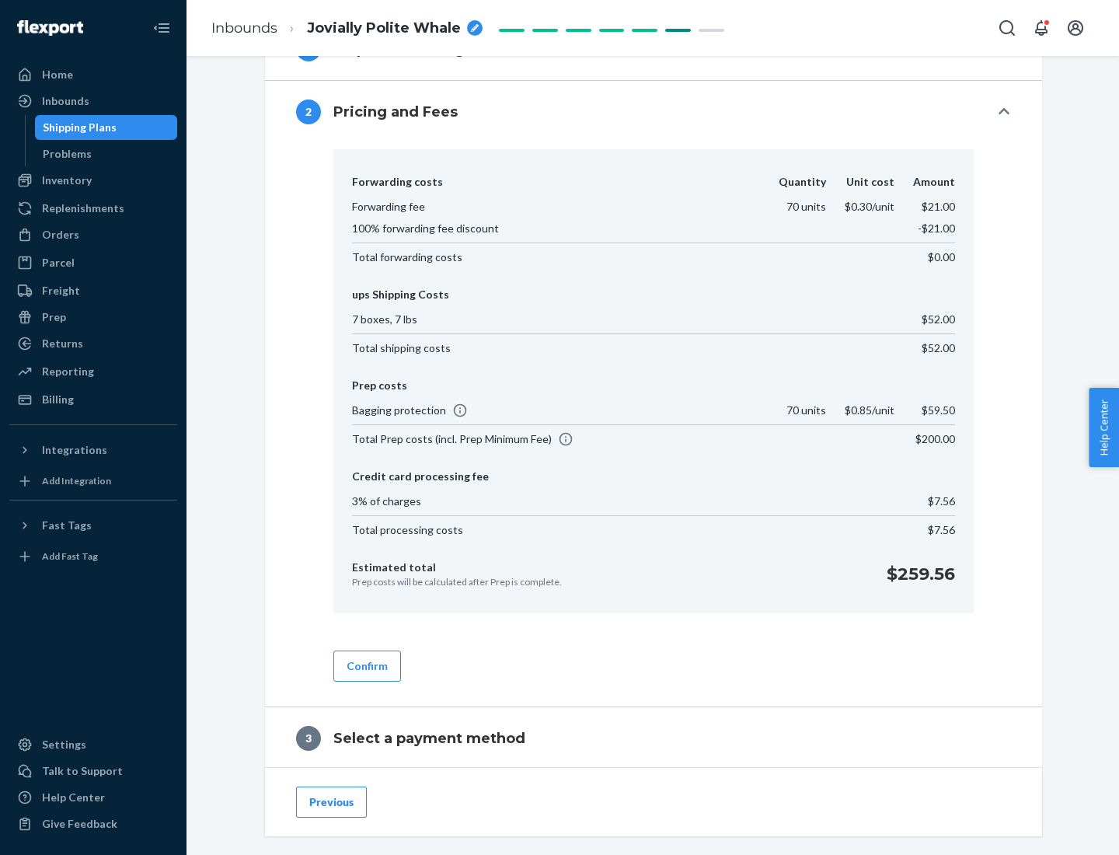
scroll to position [890, 0]
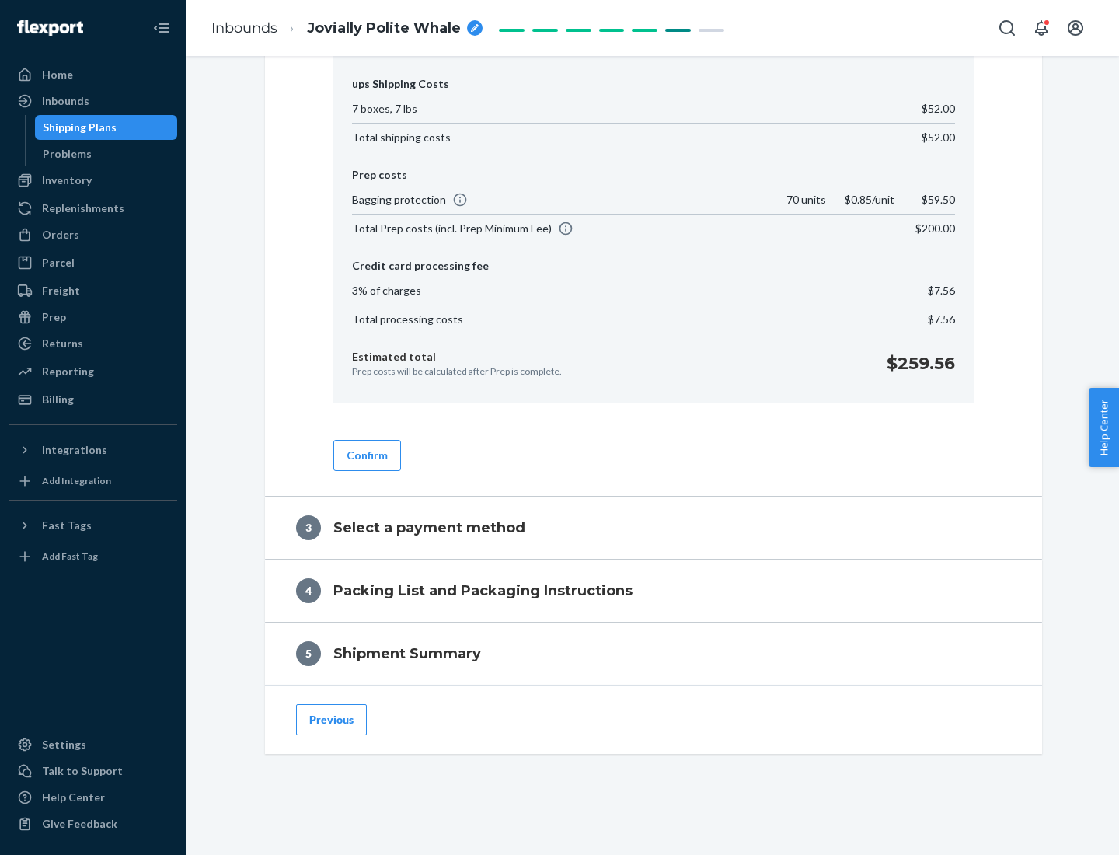
click at [366, 455] on button "Confirm" at bounding box center [367, 455] width 68 height 31
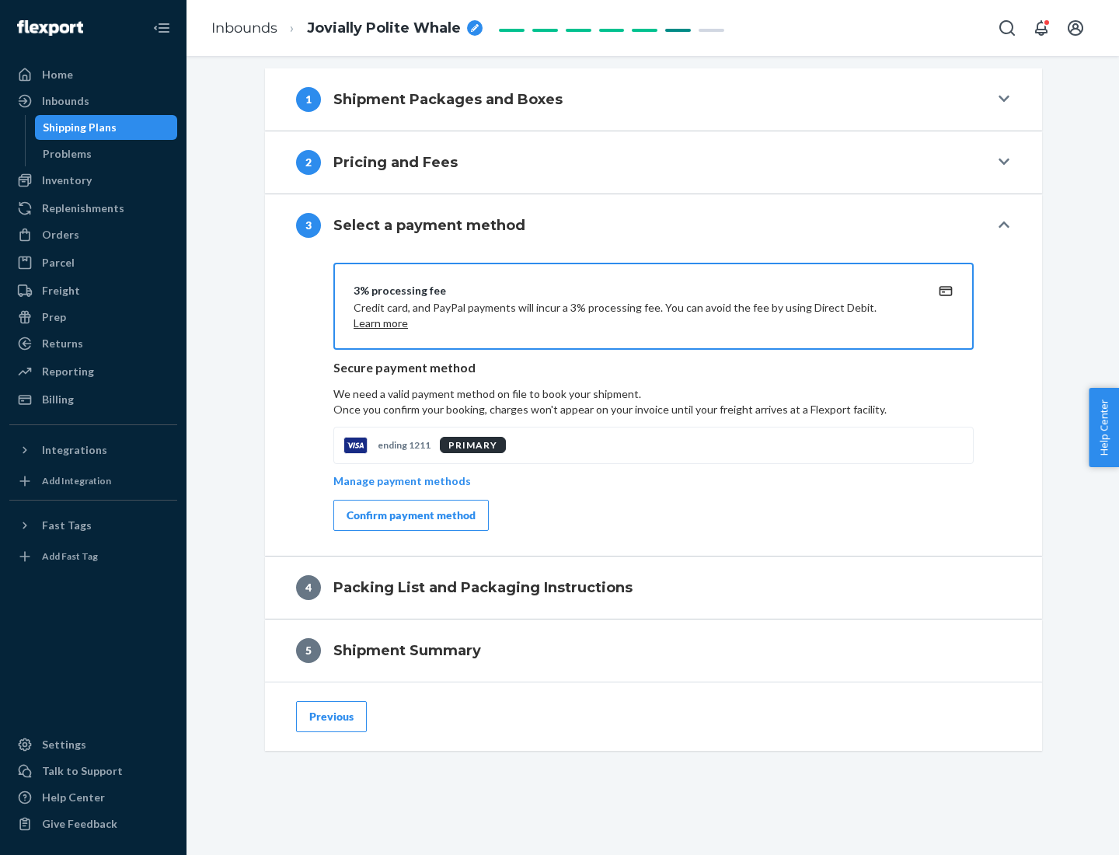
scroll to position [629, 0]
click at [409, 515] on div "Confirm payment method" at bounding box center [411, 515] width 129 height 16
